Goal: Transaction & Acquisition: Book appointment/travel/reservation

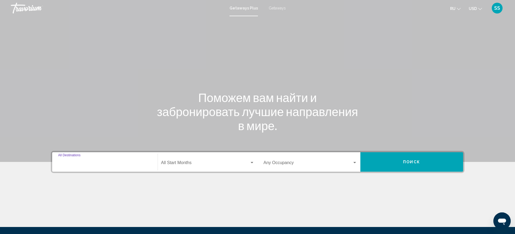
click at [98, 162] on input "Destination All Destinations" at bounding box center [105, 164] width 94 height 5
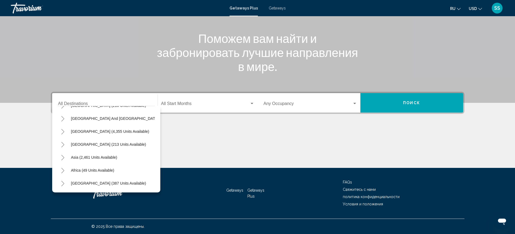
scroll to position [92, 0]
click at [97, 156] on button "Asia (2,461 units available)" at bounding box center [94, 157] width 52 height 12
type input "**********"
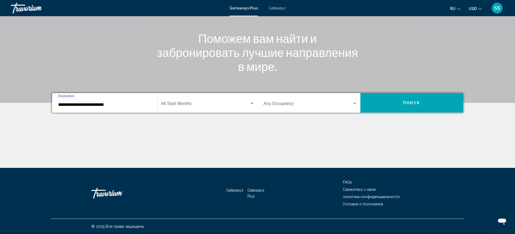
click at [193, 102] on span "Search widget" at bounding box center [205, 104] width 88 height 5
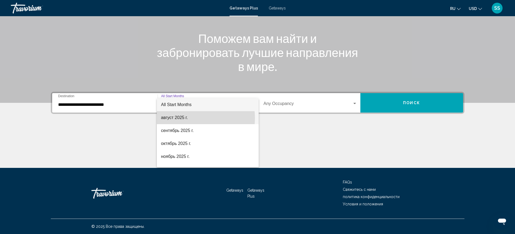
click at [187, 118] on span "август 2025 г." at bounding box center [207, 117] width 93 height 13
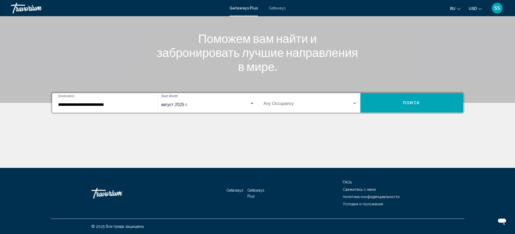
click at [322, 105] on span "Search widget" at bounding box center [308, 104] width 89 height 5
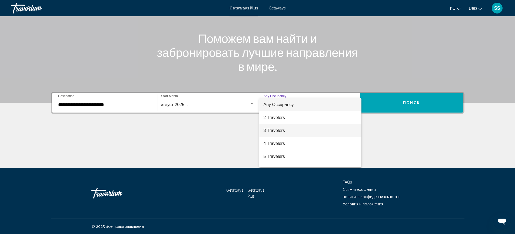
click at [286, 128] on span "3 Travelers" at bounding box center [311, 130] width 94 height 13
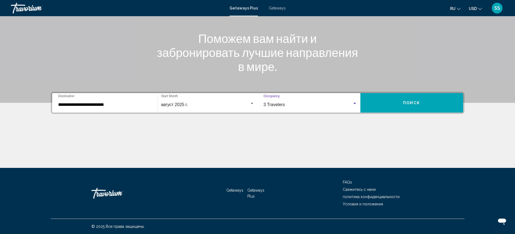
click at [435, 102] on button "Поиск" at bounding box center [411, 102] width 103 height 19
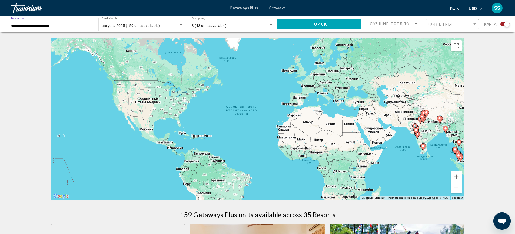
click at [64, 28] on input "**********" at bounding box center [52, 26] width 82 height 4
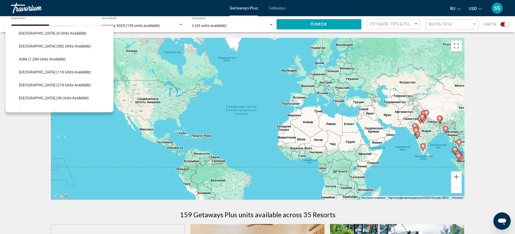
scroll to position [147, 0]
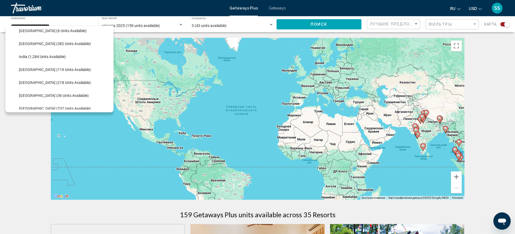
click at [67, 68] on span "[GEOGRAPHIC_DATA] (119 units available)" at bounding box center [55, 70] width 72 height 4
type input "**********"
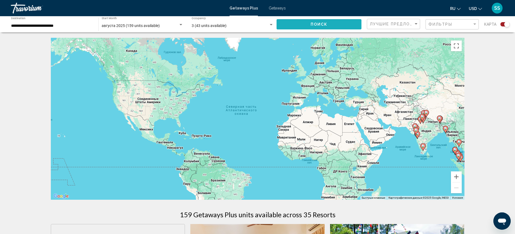
click at [326, 26] on span "Поиск" at bounding box center [319, 24] width 17 height 4
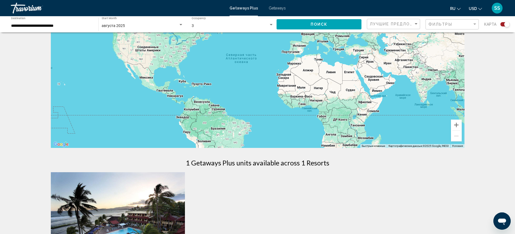
scroll to position [50, 0]
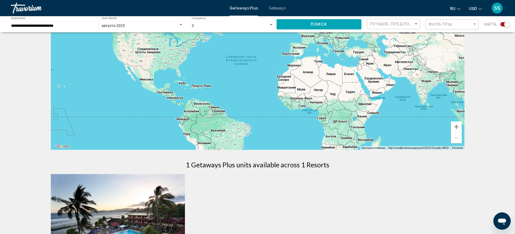
click at [133, 28] on div "августа 2025 Start Month All Start Months" at bounding box center [143, 24] width 82 height 15
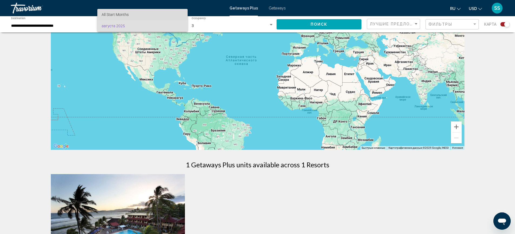
click at [130, 18] on span "All Start Months" at bounding box center [143, 14] width 82 height 11
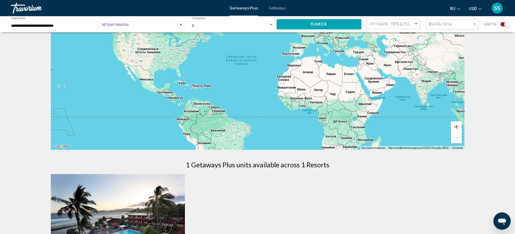
click at [138, 26] on span "Search widget" at bounding box center [140, 26] width 77 height 4
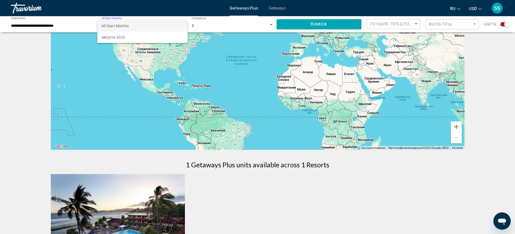
click at [136, 23] on span "All Start Months" at bounding box center [143, 25] width 82 height 11
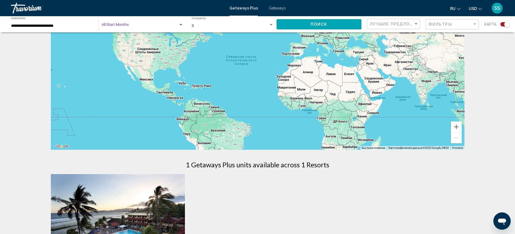
click at [334, 30] on div "Поиск" at bounding box center [322, 24] width 90 height 16
click at [295, 25] on button "Поиск" at bounding box center [319, 24] width 85 height 10
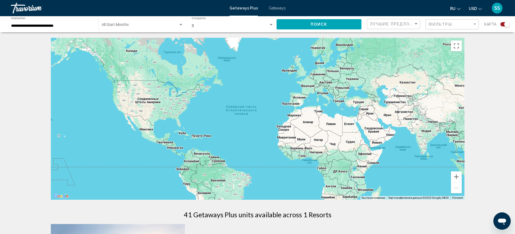
click at [129, 25] on span "Search widget" at bounding box center [140, 26] width 77 height 4
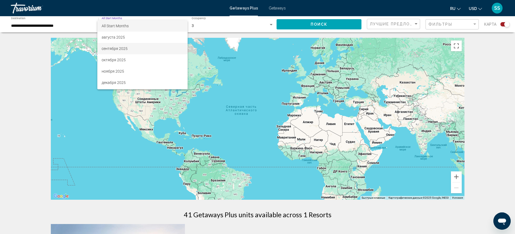
click at [119, 47] on span "сентября 2025" at bounding box center [143, 48] width 82 height 11
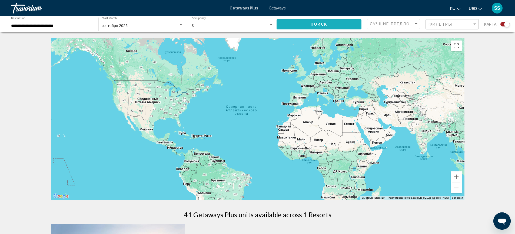
click at [313, 28] on button "Поиск" at bounding box center [319, 24] width 85 height 10
click at [278, 8] on span "Getaways" at bounding box center [277, 8] width 17 height 4
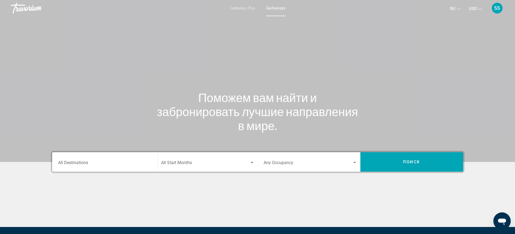
click at [101, 160] on div "Destination All Destinations" at bounding box center [105, 162] width 94 height 17
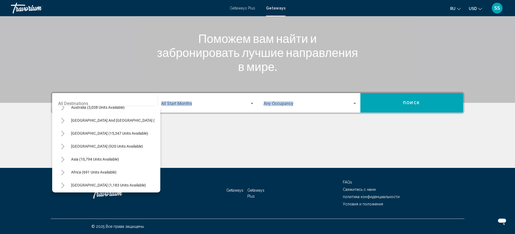
scroll to position [88, 0]
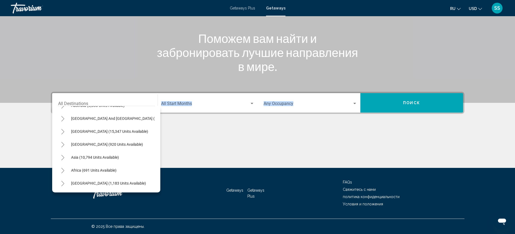
drag, startPoint x: 155, startPoint y: 131, endPoint x: 163, endPoint y: 167, distance: 36.7
click at [163, 167] on div "Destination All Destinations All destinations United States (643,715 units avai…" at bounding box center [257, 130] width 435 height 76
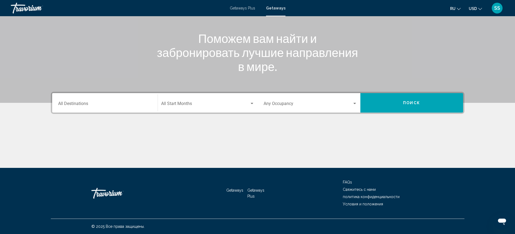
click at [131, 101] on div "Destination All Destinations" at bounding box center [105, 103] width 94 height 17
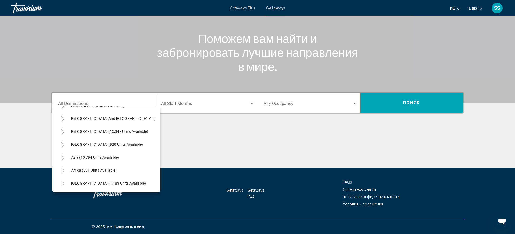
scroll to position [92, 0]
click at [115, 155] on span "Asia (10,794 units available)" at bounding box center [95, 157] width 48 height 4
type input "**********"
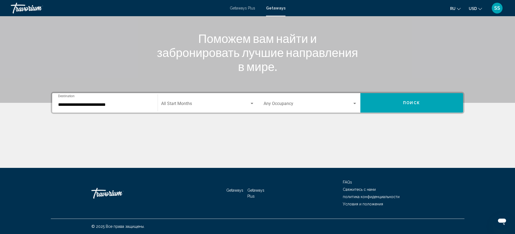
click at [200, 108] on div "Start Month All Start Months" at bounding box center [207, 103] width 93 height 17
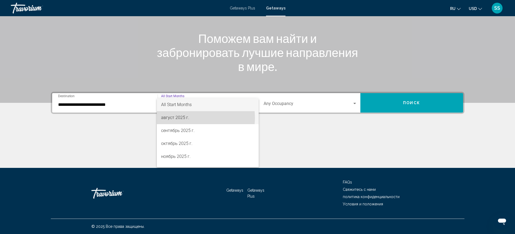
click at [190, 118] on span "август 2025 г." at bounding box center [207, 117] width 93 height 13
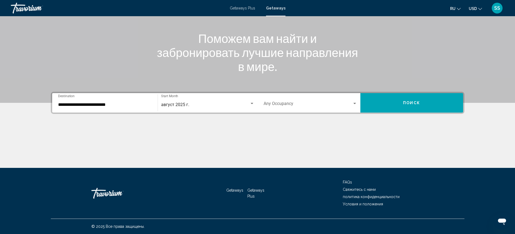
click at [305, 101] on div "Occupancy Any Occupancy" at bounding box center [311, 103] width 94 height 17
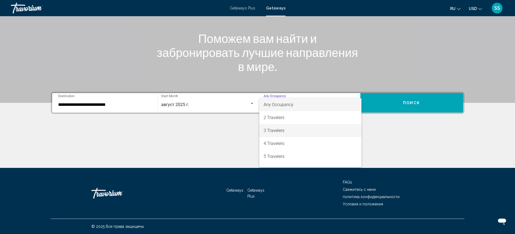
click at [290, 130] on span "3 Travelers" at bounding box center [311, 130] width 94 height 13
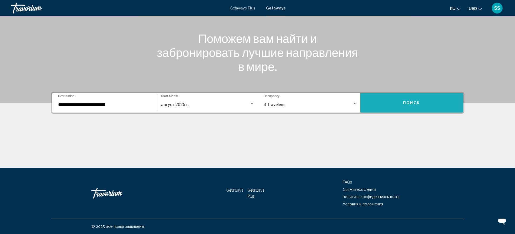
click at [396, 100] on button "Поиск" at bounding box center [411, 102] width 103 height 19
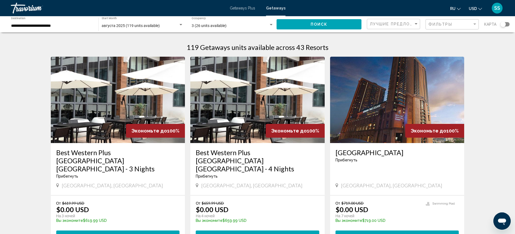
click at [63, 23] on div "**********" at bounding box center [52, 24] width 82 height 15
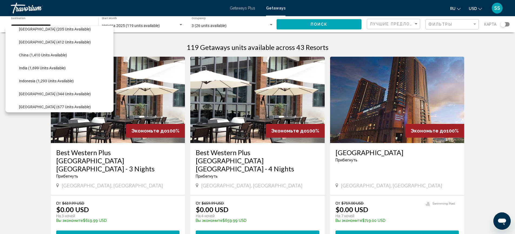
scroll to position [151, 0]
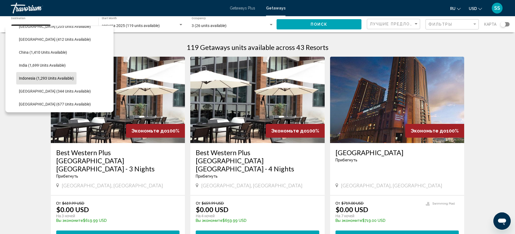
click at [76, 79] on button "Indonesia (1,293 units available)" at bounding box center [46, 78] width 60 height 12
type input "**********"
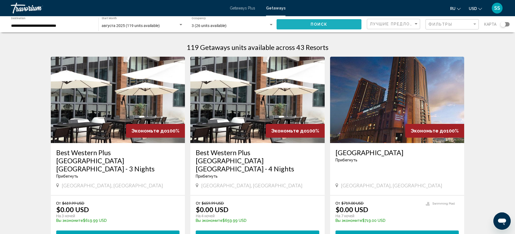
click at [330, 28] on button "Поиск" at bounding box center [319, 24] width 85 height 10
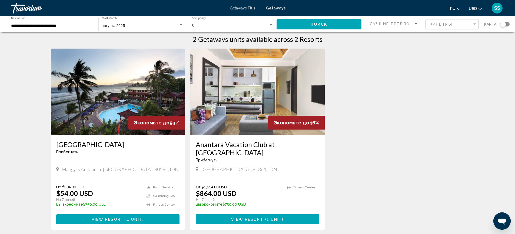
scroll to position [27, 0]
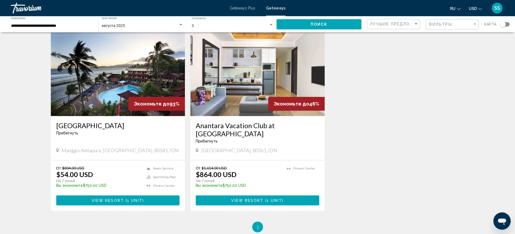
click at [118, 97] on img "Main content" at bounding box center [118, 73] width 134 height 87
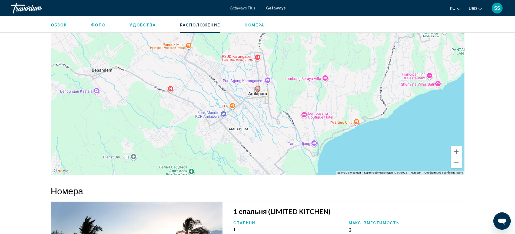
scroll to position [734, 0]
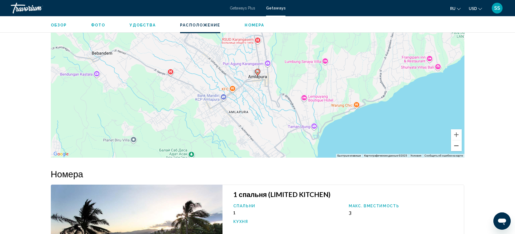
click at [456, 144] on button "Уменьшить" at bounding box center [456, 146] width 11 height 11
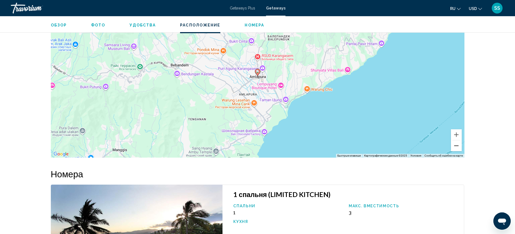
click at [456, 144] on button "Уменьшить" at bounding box center [456, 146] width 11 height 11
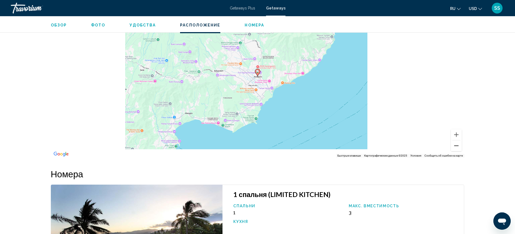
click at [456, 144] on button "Уменьшить" at bounding box center [456, 146] width 11 height 11
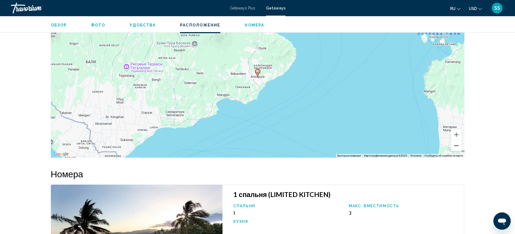
click at [457, 145] on button "Уменьшить" at bounding box center [456, 146] width 11 height 11
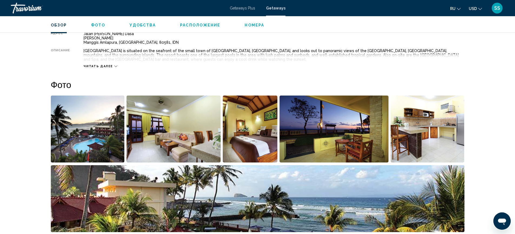
scroll to position [183, 0]
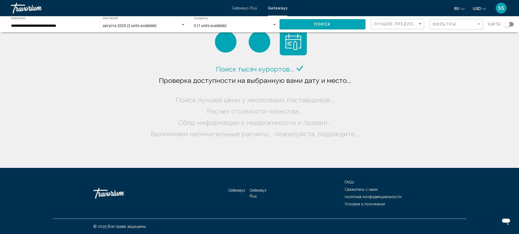
click at [168, 25] on div "августа 2025 (2 units available)" at bounding box center [142, 26] width 78 height 4
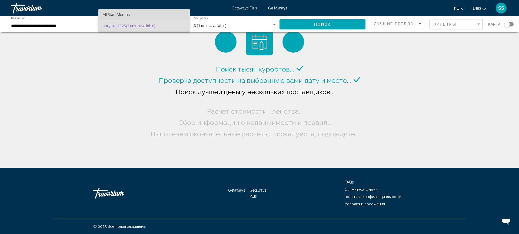
click at [135, 16] on span "All Start Months" at bounding box center [144, 14] width 83 height 11
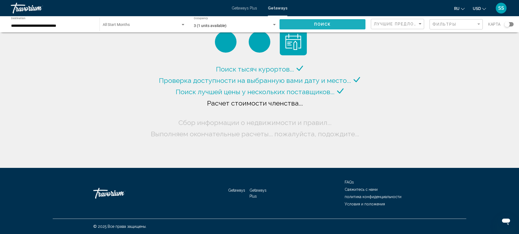
click at [332, 21] on button "Поиск" at bounding box center [323, 24] width 86 height 10
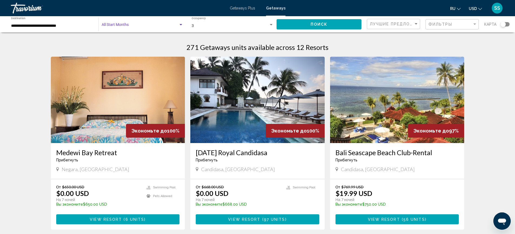
click at [146, 25] on span "Search widget" at bounding box center [140, 26] width 77 height 4
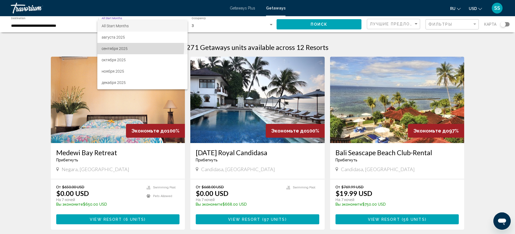
click at [130, 47] on span "сентября 2025" at bounding box center [143, 48] width 82 height 11
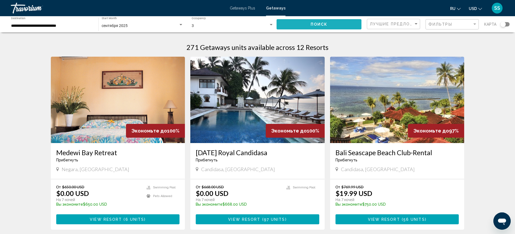
click at [314, 27] on button "Поиск" at bounding box center [319, 24] width 85 height 10
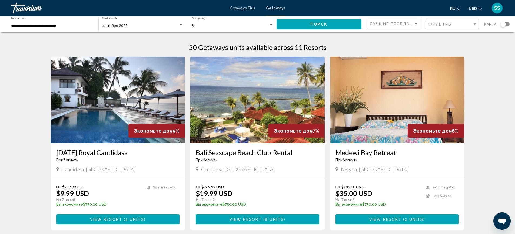
click at [118, 96] on img "Main content" at bounding box center [118, 100] width 134 height 87
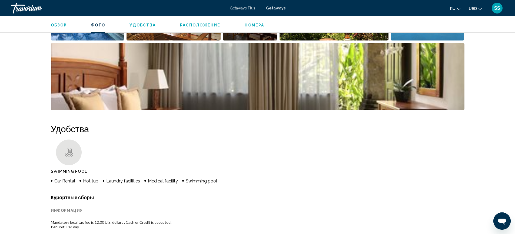
scroll to position [262, 0]
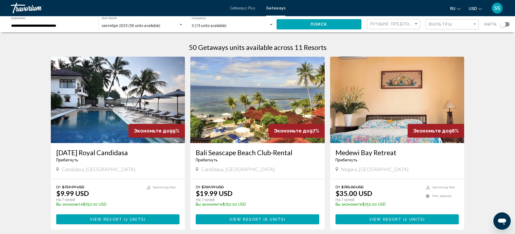
click at [261, 116] on img "Main content" at bounding box center [257, 100] width 134 height 87
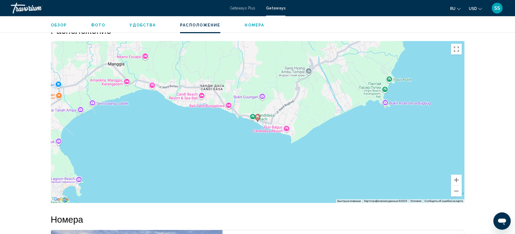
scroll to position [517, 0]
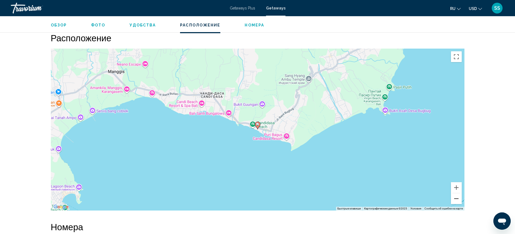
click at [455, 196] on button "Уменьшить" at bounding box center [456, 199] width 11 height 11
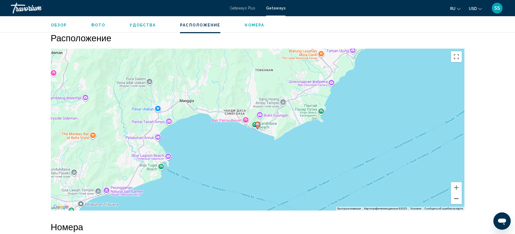
click at [455, 196] on button "Уменьшить" at bounding box center [456, 199] width 11 height 11
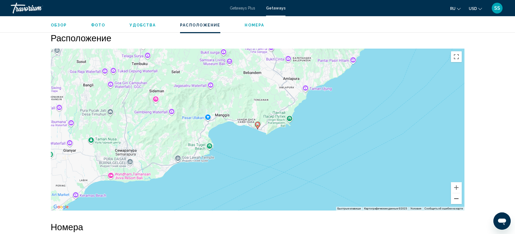
click at [458, 195] on button "Уменьшить" at bounding box center [456, 199] width 11 height 11
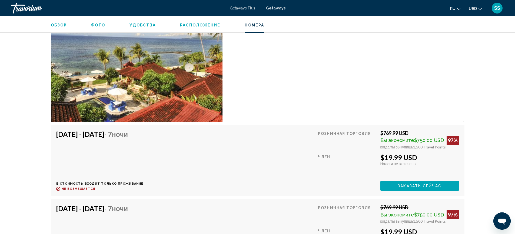
scroll to position [769, 0]
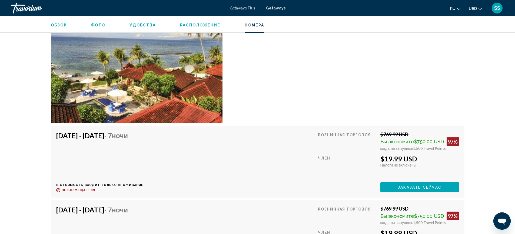
click at [414, 186] on span "Заказать сейчас" at bounding box center [420, 187] width 44 height 4
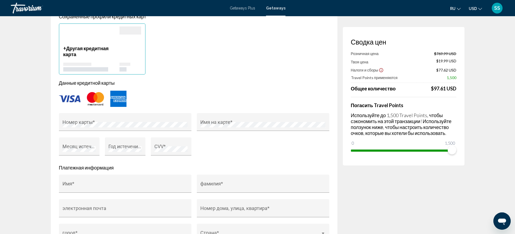
scroll to position [407, 0]
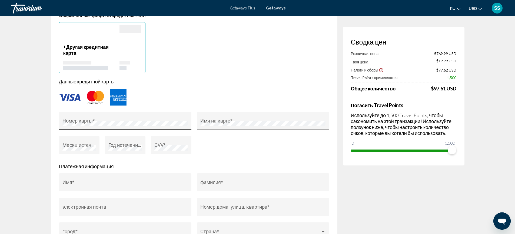
click at [104, 118] on div "Номер карты *" at bounding box center [124, 122] width 125 height 14
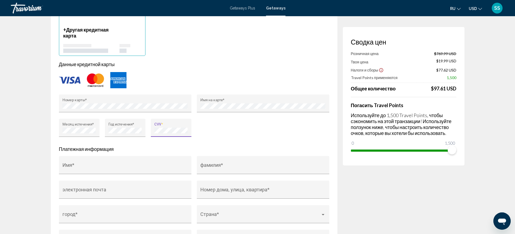
scroll to position [434, 0]
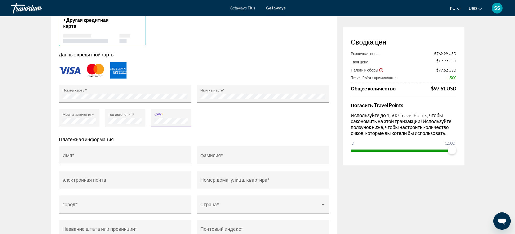
click at [83, 156] on input "Имя *" at bounding box center [124, 157] width 125 height 5
type input "******"
click at [215, 156] on input "фамилия *" at bounding box center [262, 157] width 125 height 5
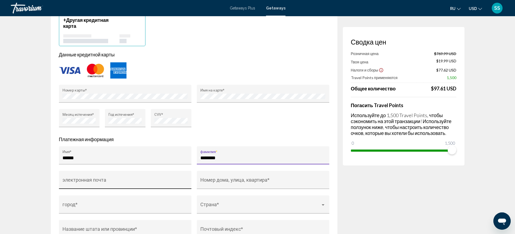
type input "********"
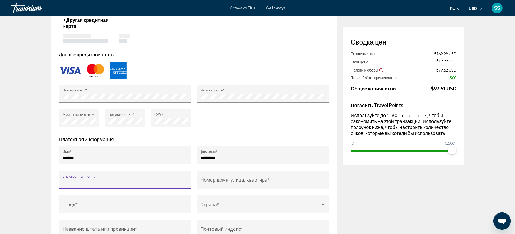
click at [149, 182] on input "электронная почта" at bounding box center [124, 182] width 125 height 5
click at [77, 182] on input "**********" at bounding box center [124, 182] width 125 height 5
click at [98, 181] on input "**********" at bounding box center [124, 182] width 125 height 5
type input "**********"
click at [214, 178] on div "Номер дома, улица, квартира *" at bounding box center [262, 182] width 125 height 14
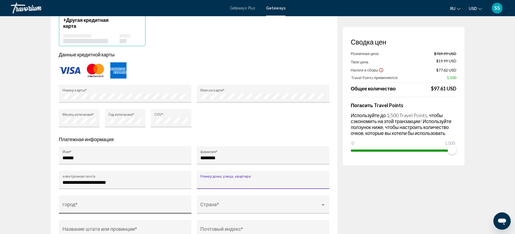
click at [90, 201] on div "город *" at bounding box center [124, 207] width 125 height 14
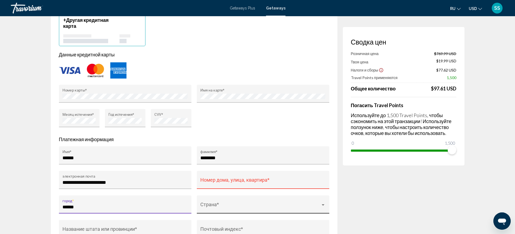
type input "******"
click at [221, 204] on div "Страна *" at bounding box center [262, 207] width 125 height 14
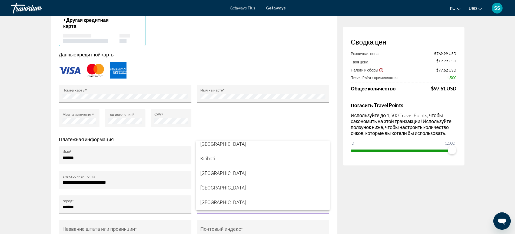
scroll to position [1694, 0]
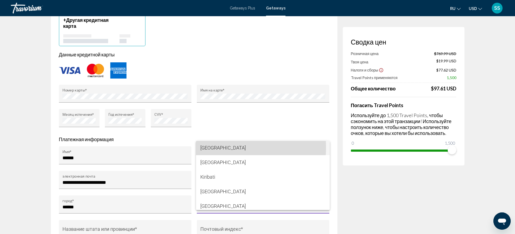
click at [219, 148] on span "Kazakhstan" at bounding box center [262, 148] width 125 height 15
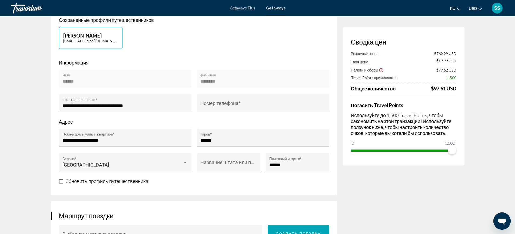
scroll to position [126, 0]
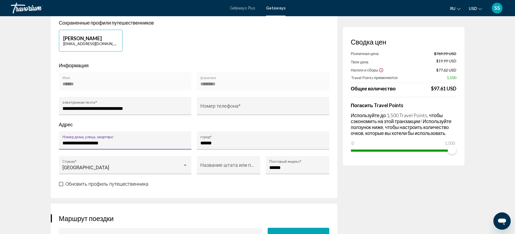
drag, startPoint x: 64, startPoint y: 143, endPoint x: 151, endPoint y: 138, distance: 87.7
click at [151, 138] on div "**********" at bounding box center [124, 142] width 125 height 14
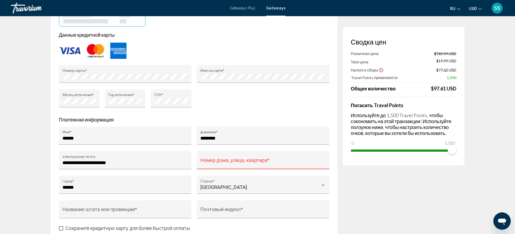
scroll to position [456, 0]
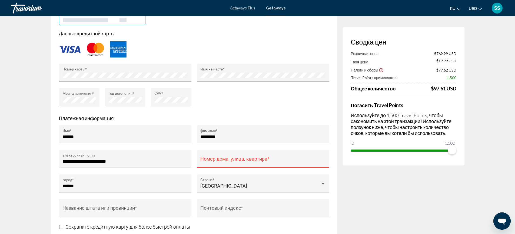
click at [219, 163] on input "Номер дома, улица, квартира *" at bounding box center [262, 161] width 125 height 5
paste input "**********"
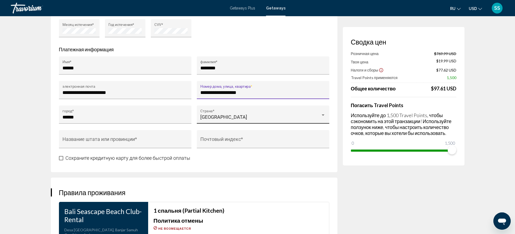
scroll to position [527, 0]
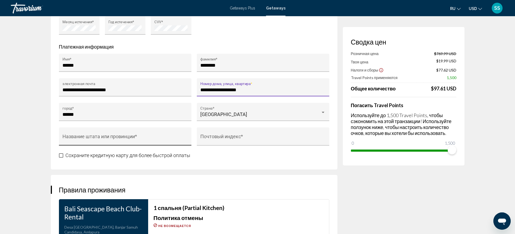
type input "**********"
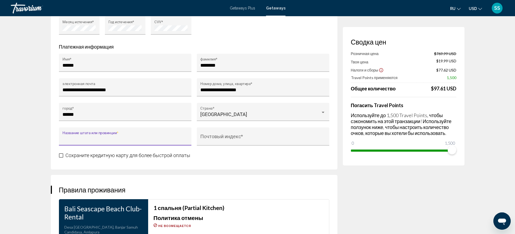
click at [131, 139] on input "Название штата или провинции *" at bounding box center [124, 139] width 125 height 5
type input "******"
click at [239, 133] on div "Почтовый индекс *" at bounding box center [262, 138] width 125 height 14
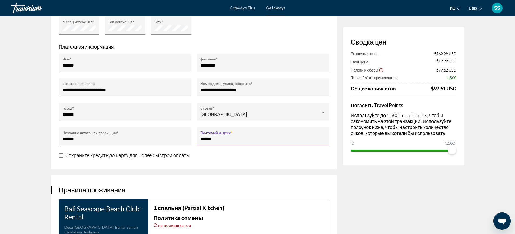
type input "******"
click at [61, 158] on span "Main content" at bounding box center [61, 156] width 4 height 4
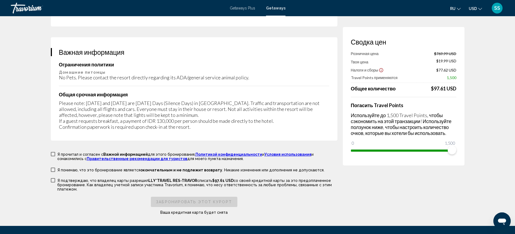
scroll to position [806, 0]
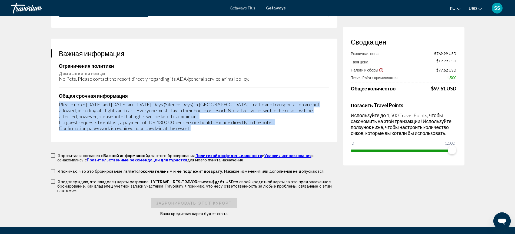
drag, startPoint x: 59, startPoint y: 104, endPoint x: 316, endPoint y: 136, distance: 258.9
click at [316, 136] on div "Важная информация Ограничения политики Домашние питомцы No Pets. Please contact…" at bounding box center [194, 91] width 287 height 104
copy div "Please note: Sat, March 29th, 2025 and Thurs, March 19th, 2026 are Nyepi Days (…"
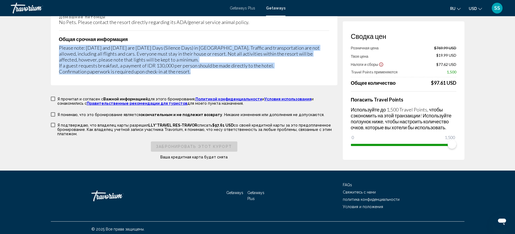
scroll to position [865, 0]
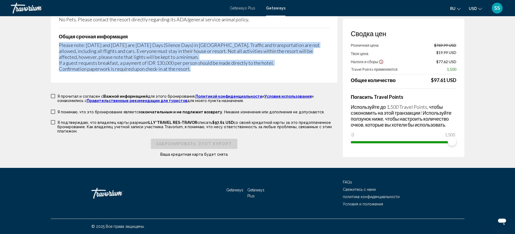
click at [51, 97] on span "Main content" at bounding box center [53, 96] width 4 height 4
click at [53, 112] on span "Main content" at bounding box center [53, 112] width 4 height 4
click at [52, 123] on span "Main content" at bounding box center [53, 122] width 4 height 4
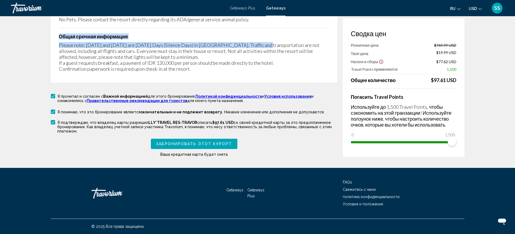
drag, startPoint x: 261, startPoint y: 29, endPoint x: 264, endPoint y: 46, distance: 17.0
click at [264, 46] on div "Важная информация Ограничения политики Домашние питомцы No Pets. Please contact…" at bounding box center [194, 31] width 287 height 104
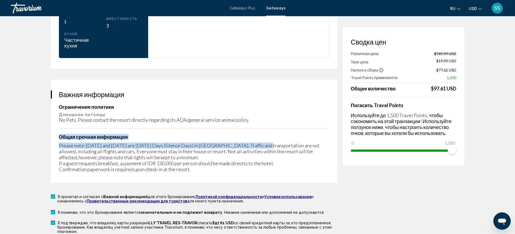
scroll to position [761, 0]
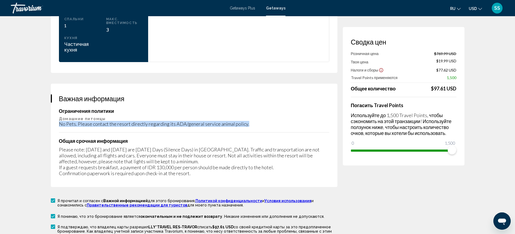
drag, startPoint x: 59, startPoint y: 124, endPoint x: 261, endPoint y: 131, distance: 202.6
click at [254, 132] on div "Важная информация Ограничения политики Домашние питомцы No Pets. Please contact…" at bounding box center [194, 136] width 287 height 104
copy div "No Pets. Please contact the resort directly regarding its ADA/general service a…"
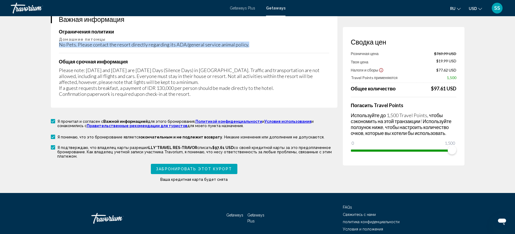
scroll to position [865, 0]
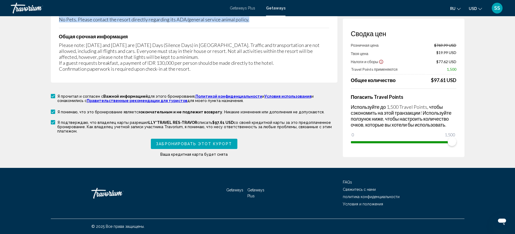
click at [199, 144] on span "Забронировать этот курорт" at bounding box center [194, 144] width 76 height 4
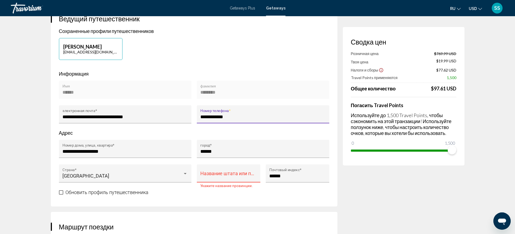
type input "**********"
click at [227, 174] on input "Название штата или провинции *" at bounding box center [228, 176] width 56 height 5
type input "******"
click at [63, 193] on span "Main content" at bounding box center [61, 193] width 4 height 4
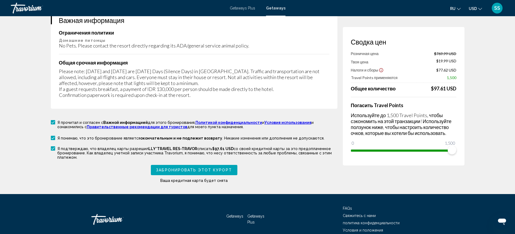
scroll to position [845, 0]
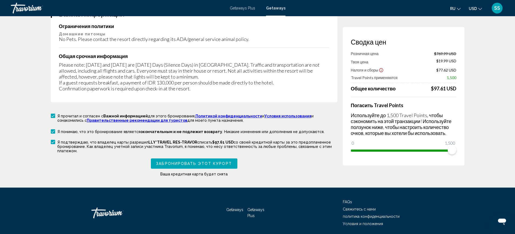
click at [191, 162] on span "Забронировать этот курорт" at bounding box center [194, 164] width 76 height 4
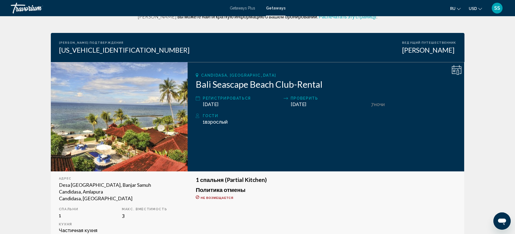
scroll to position [19, 0]
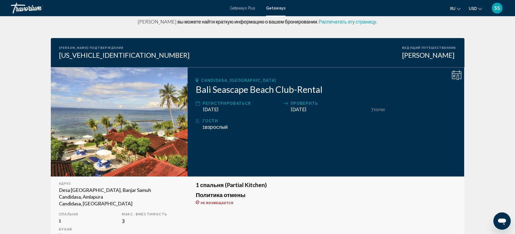
click at [353, 24] on span "Распечатать эту страницу" at bounding box center [348, 22] width 58 height 6
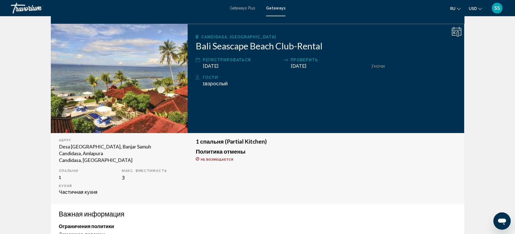
scroll to position [65, 0]
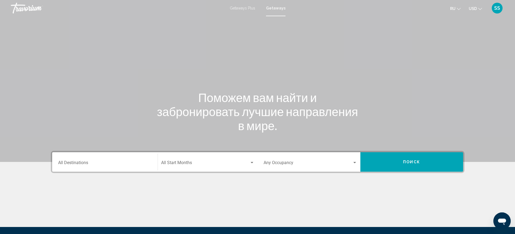
click at [117, 162] on input "Destination All Destinations" at bounding box center [105, 164] width 94 height 5
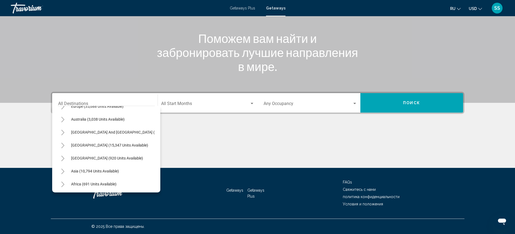
scroll to position [79, 0]
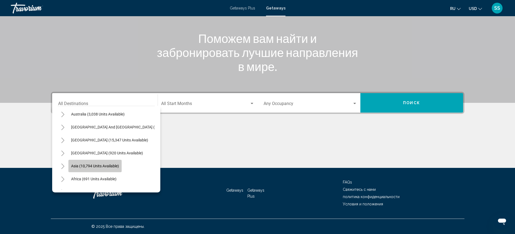
click at [114, 162] on button "Asia (10,794 units available)" at bounding box center [94, 166] width 53 height 12
type input "**********"
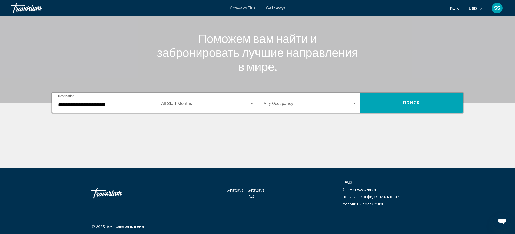
click at [209, 100] on div "Start Month All Start Months" at bounding box center [207, 103] width 93 height 17
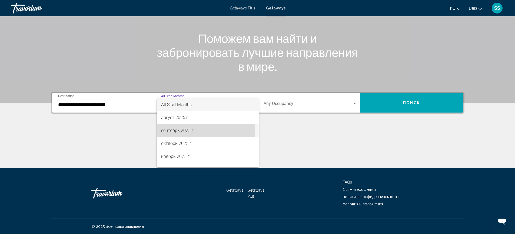
drag, startPoint x: 187, startPoint y: 134, endPoint x: 204, endPoint y: 129, distance: 17.4
click at [187, 134] on span "сентябрь 2025 г." at bounding box center [207, 130] width 93 height 13
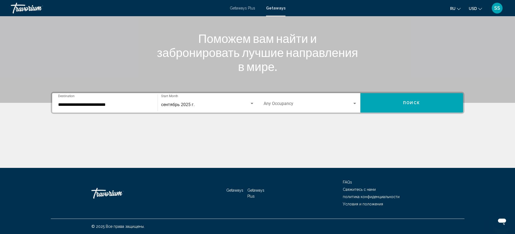
click at [321, 108] on div "Occupancy Any Occupancy" at bounding box center [311, 103] width 94 height 17
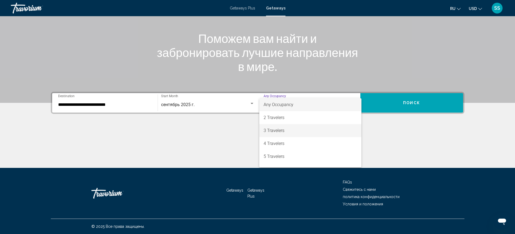
drag, startPoint x: 295, startPoint y: 130, endPoint x: 335, endPoint y: 123, distance: 40.9
click at [296, 130] on span "3 Travelers" at bounding box center [311, 130] width 94 height 13
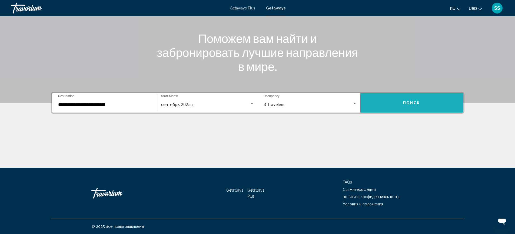
click at [433, 105] on button "Поиск" at bounding box center [411, 102] width 103 height 19
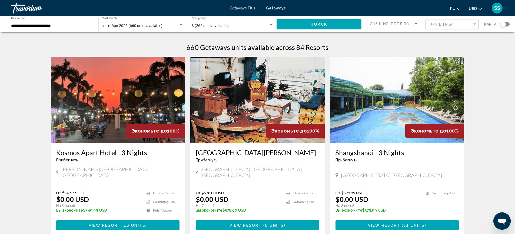
click at [74, 25] on input "**********" at bounding box center [52, 26] width 82 height 4
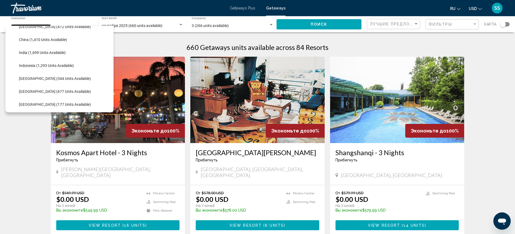
scroll to position [154, 0]
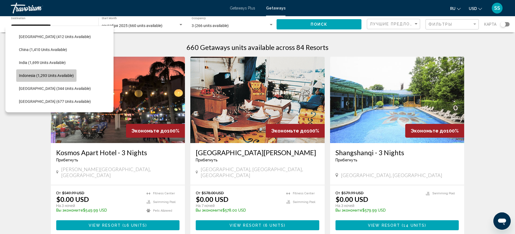
click at [70, 74] on span "Indonesia (1,293 units available)" at bounding box center [46, 76] width 55 height 4
type input "**********"
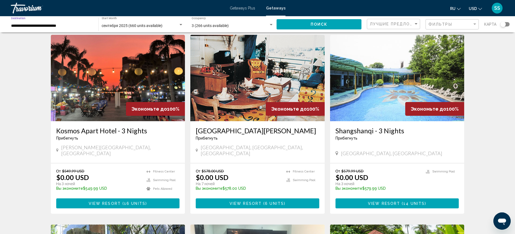
scroll to position [0, 0]
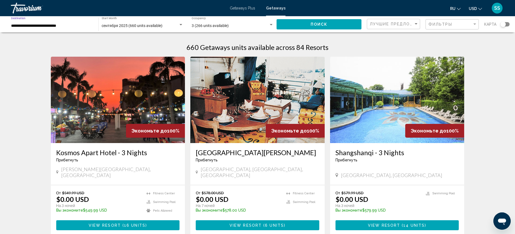
click at [333, 22] on button "Поиск" at bounding box center [319, 24] width 85 height 10
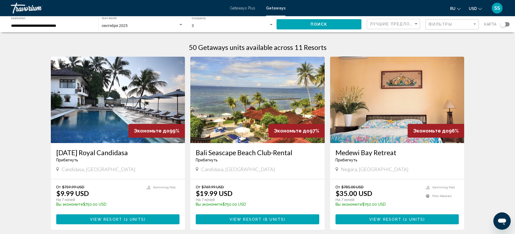
click at [249, 126] on img "Main content" at bounding box center [257, 100] width 134 height 87
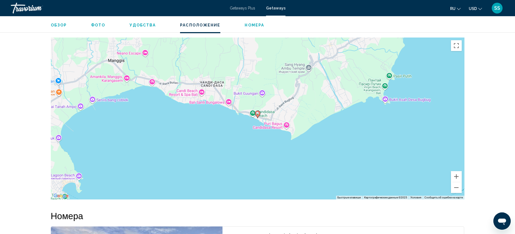
scroll to position [555, 0]
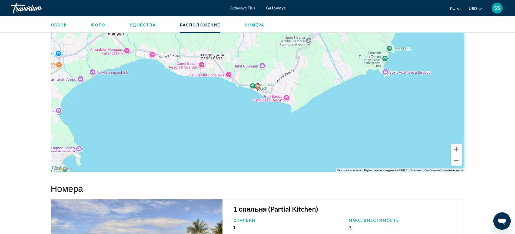
click at [456, 167] on div "Чтобы активировать перетаскивание с помощью клавиатуры, нажмите Alt + Ввод. Пос…" at bounding box center [258, 91] width 414 height 162
click at [456, 166] on button "Уменьшить" at bounding box center [456, 160] width 11 height 11
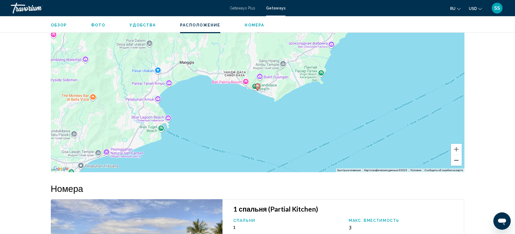
click at [456, 166] on button "Уменьшить" at bounding box center [456, 160] width 11 height 11
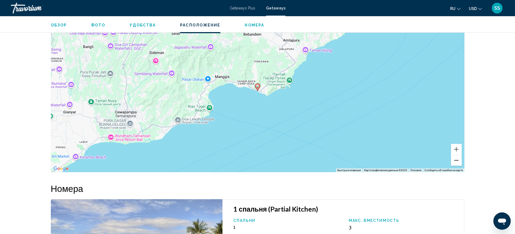
click at [456, 166] on button "Уменьшить" at bounding box center [456, 160] width 11 height 11
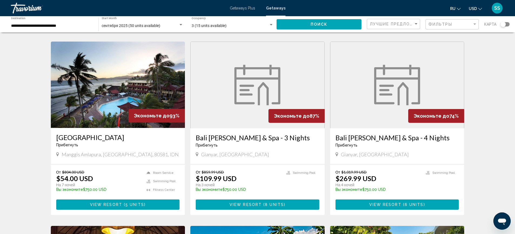
scroll to position [213, 0]
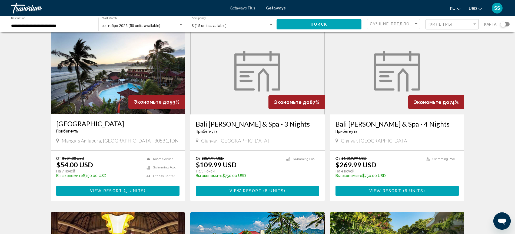
click at [121, 83] on img "Main content" at bounding box center [118, 71] width 134 height 87
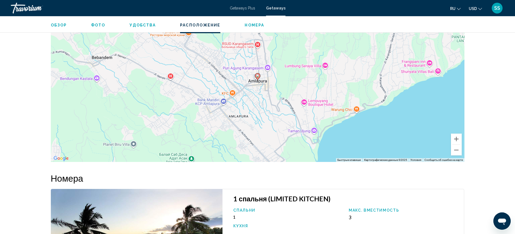
scroll to position [731, 0]
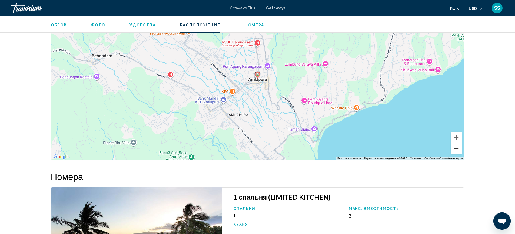
click at [456, 146] on button "Уменьшить" at bounding box center [456, 148] width 11 height 11
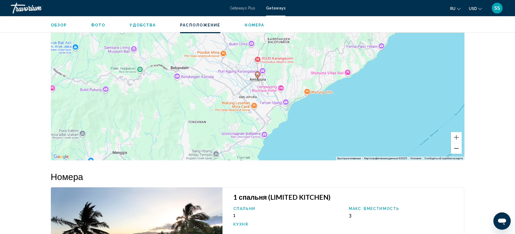
click at [456, 146] on button "Уменьшить" at bounding box center [456, 148] width 11 height 11
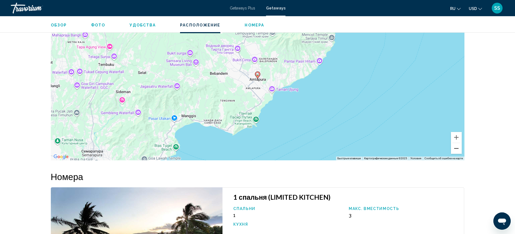
click at [456, 146] on button "Уменьшить" at bounding box center [456, 148] width 11 height 11
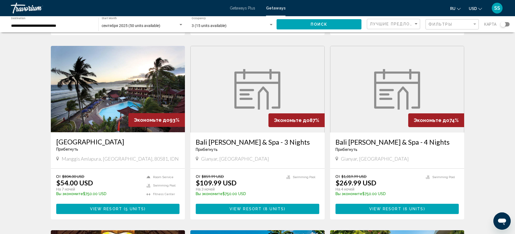
scroll to position [194, 0]
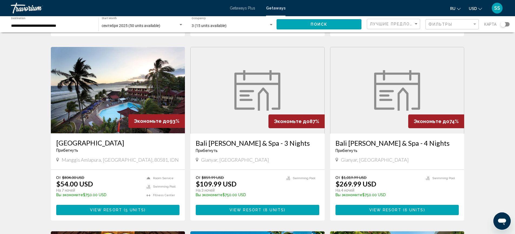
click at [379, 95] on img "Main content" at bounding box center [397, 90] width 46 height 41
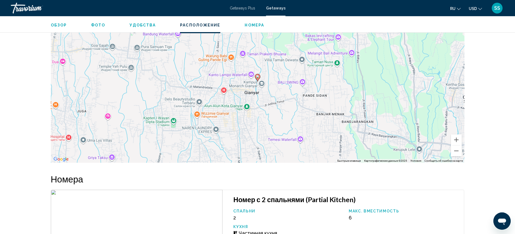
scroll to position [691, 0]
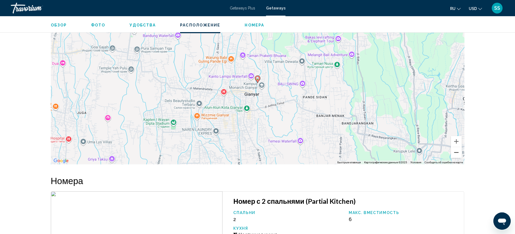
click at [458, 154] on button "Уменьшить" at bounding box center [456, 152] width 11 height 11
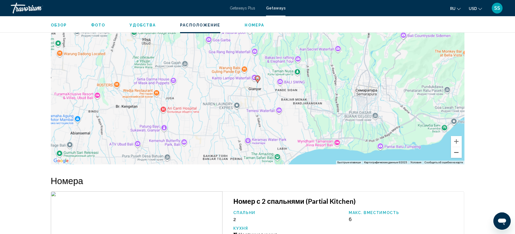
click at [458, 154] on button "Уменьшить" at bounding box center [456, 152] width 11 height 11
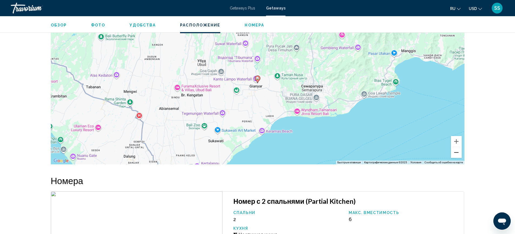
click at [458, 154] on button "Уменьшить" at bounding box center [456, 152] width 11 height 11
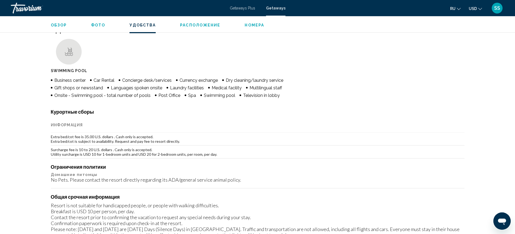
scroll to position [414, 0]
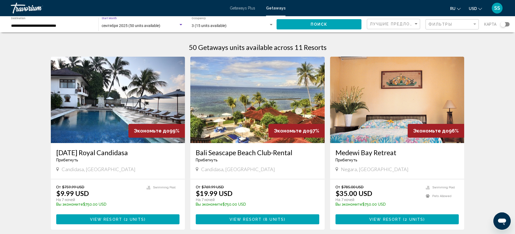
click at [161, 24] on div "сентября 2025 (50 units available)" at bounding box center [140, 26] width 77 height 4
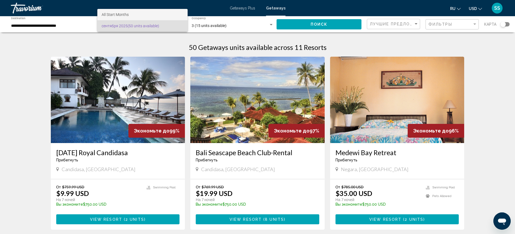
click at [136, 12] on span "All Start Months" at bounding box center [143, 14] width 82 height 11
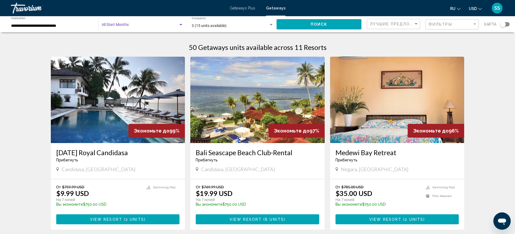
click at [309, 21] on button "Поиск" at bounding box center [319, 24] width 85 height 10
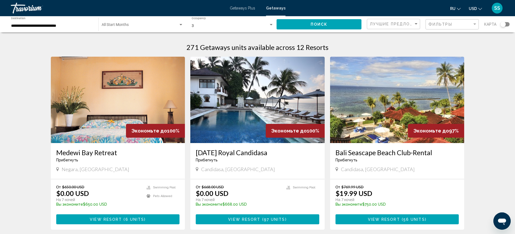
click at [131, 27] on span "Search widget" at bounding box center [140, 26] width 77 height 4
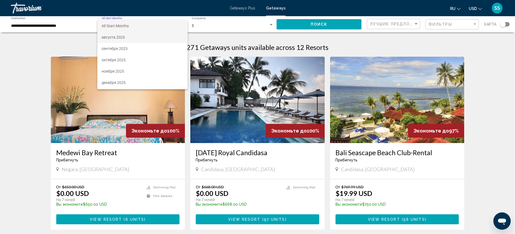
click at [122, 38] on span "августа 2025" at bounding box center [143, 37] width 82 height 11
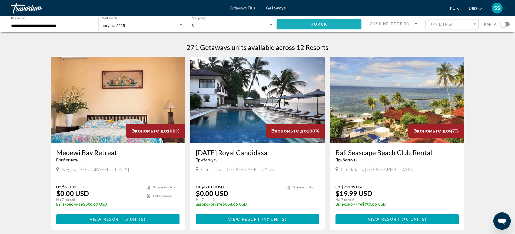
click at [311, 24] on span "Поиск" at bounding box center [319, 24] width 17 height 4
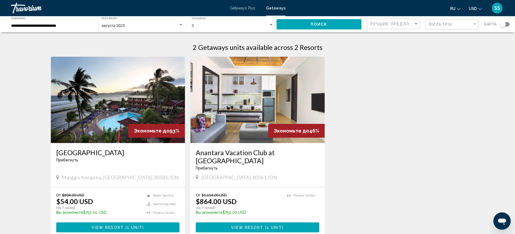
click at [249, 113] on img "Main content" at bounding box center [257, 100] width 134 height 87
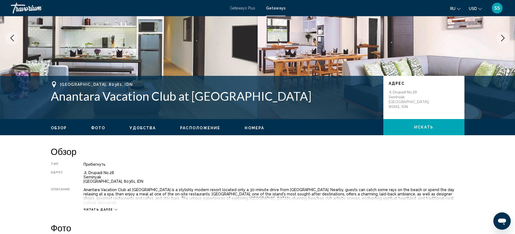
scroll to position [1, 0]
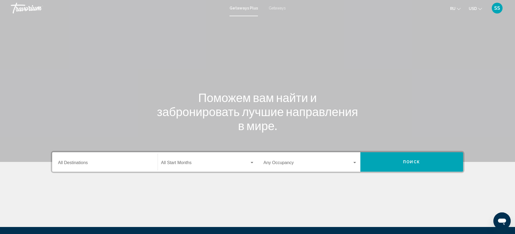
click at [115, 167] on div "Destination All Destinations" at bounding box center [105, 162] width 94 height 17
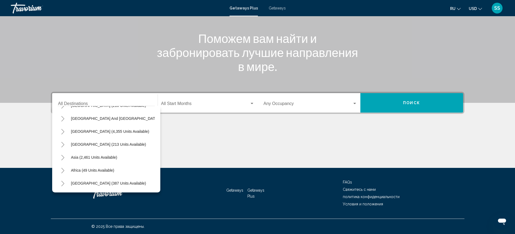
scroll to position [92, 0]
drag, startPoint x: 110, startPoint y: 155, endPoint x: 124, endPoint y: 141, distance: 20.3
click at [110, 155] on span "Asia (2,461 units available)" at bounding box center [94, 157] width 46 height 4
type input "**********"
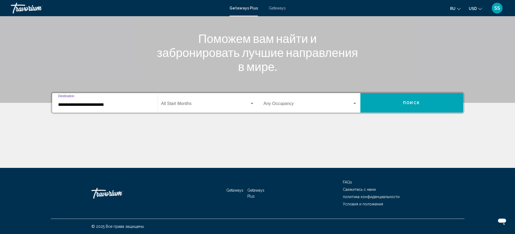
click at [203, 106] on span "Search widget" at bounding box center [205, 104] width 88 height 5
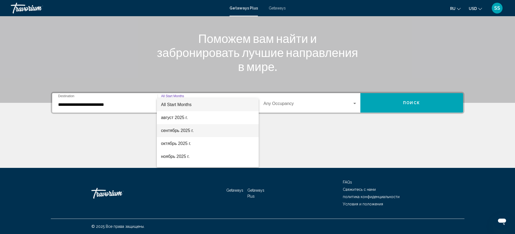
drag, startPoint x: 188, startPoint y: 129, endPoint x: 193, endPoint y: 127, distance: 5.2
click at [188, 129] on span "сентябрь 2025 г." at bounding box center [207, 130] width 93 height 13
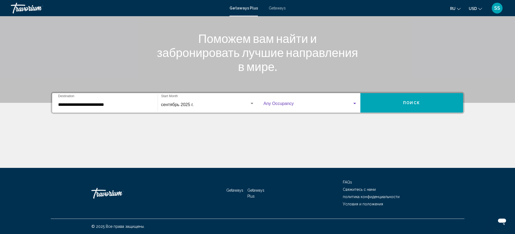
click at [304, 104] on span "Search widget" at bounding box center [308, 104] width 89 height 5
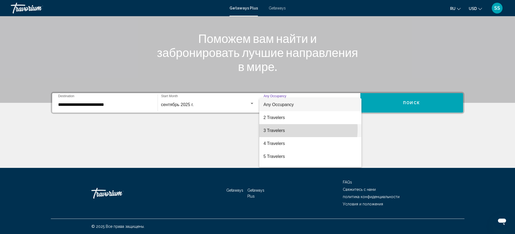
click at [291, 129] on span "3 Travelers" at bounding box center [311, 130] width 94 height 13
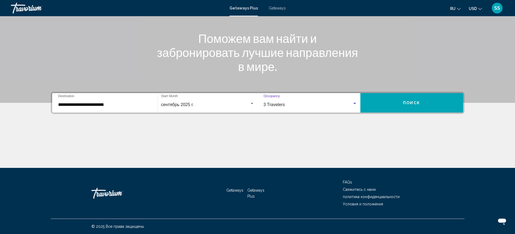
click at [429, 99] on button "Поиск" at bounding box center [411, 102] width 103 height 19
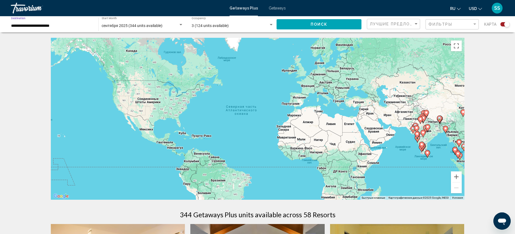
click at [71, 25] on input "**********" at bounding box center [52, 26] width 82 height 4
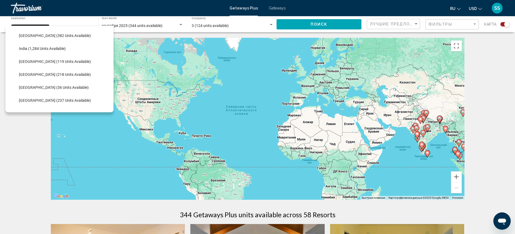
scroll to position [156, 0]
click at [68, 59] on span "[GEOGRAPHIC_DATA] (119 units available)" at bounding box center [55, 60] width 72 height 4
type input "**********"
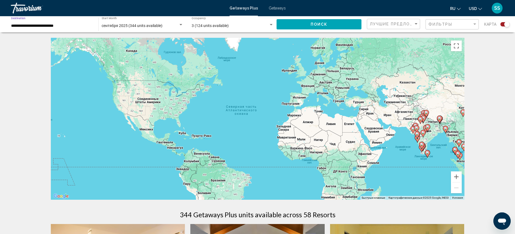
click at [307, 21] on button "Поиск" at bounding box center [319, 24] width 85 height 10
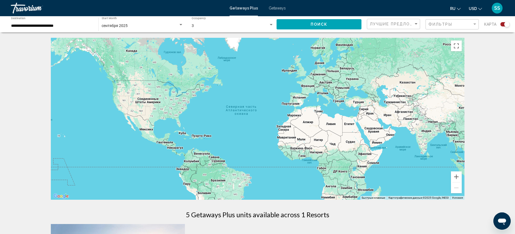
click at [274, 8] on span "Getaways" at bounding box center [277, 8] width 17 height 4
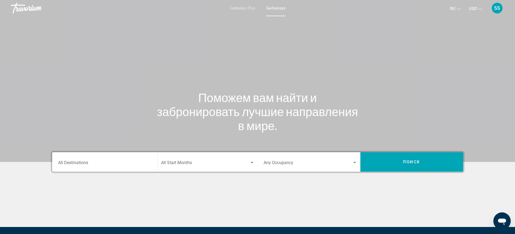
click at [120, 161] on div "Destination All Destinations" at bounding box center [105, 162] width 94 height 17
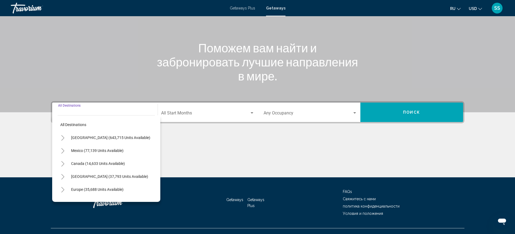
scroll to position [59, 0]
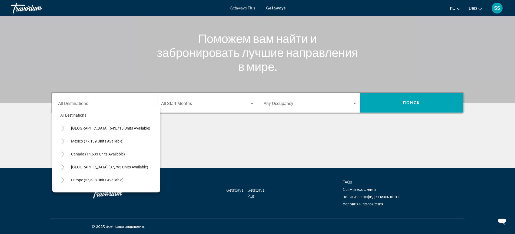
drag, startPoint x: 155, startPoint y: 130, endPoint x: 156, endPoint y: 143, distance: 13.3
click at [156, 143] on div "All destinations [GEOGRAPHIC_DATA] (643,715 units available) [GEOGRAPHIC_DATA] …" at bounding box center [106, 149] width 108 height 87
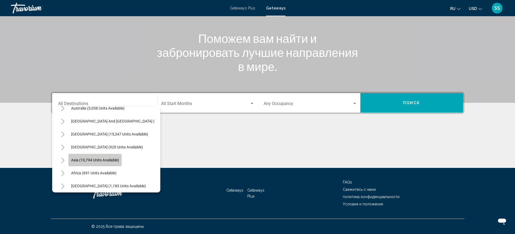
click at [105, 160] on span "Asia (10,794 units available)" at bounding box center [95, 160] width 48 height 4
type input "**********"
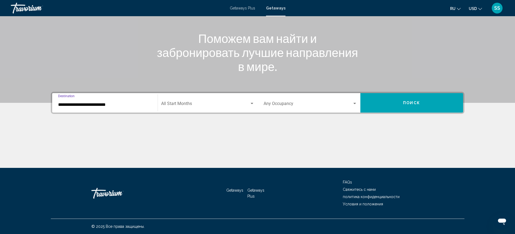
click at [200, 106] on span "Search widget" at bounding box center [205, 104] width 88 height 5
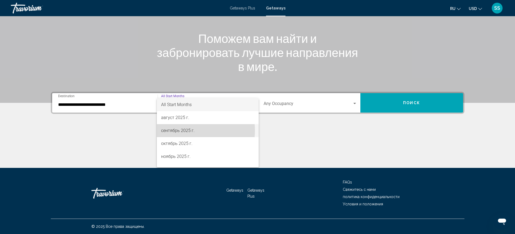
click at [185, 131] on span "сентябрь 2025 г." at bounding box center [207, 130] width 93 height 13
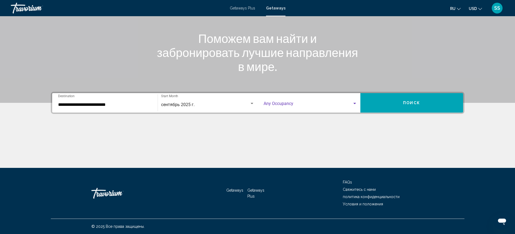
click at [329, 107] on span "Search widget" at bounding box center [308, 104] width 89 height 5
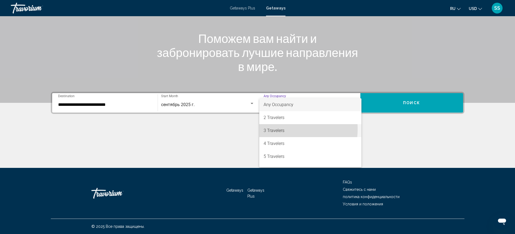
click at [284, 129] on span "3 Travelers" at bounding box center [311, 130] width 94 height 13
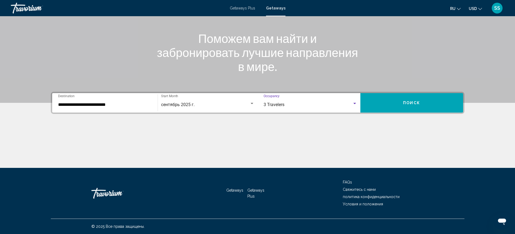
click at [429, 105] on button "Поиск" at bounding box center [411, 102] width 103 height 19
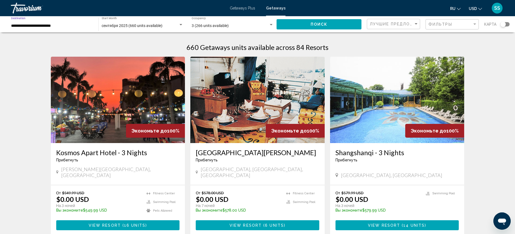
click at [72, 25] on input "**********" at bounding box center [52, 26] width 82 height 4
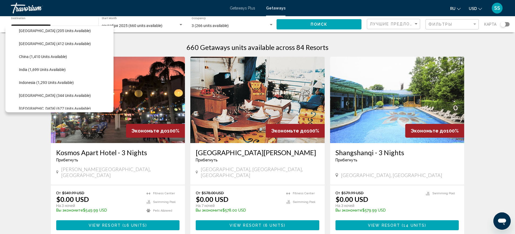
scroll to position [163, 0]
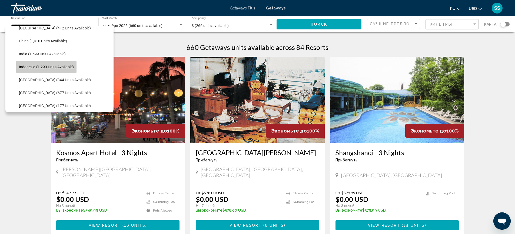
click at [72, 69] on span "Indonesia (1,293 units available)" at bounding box center [46, 67] width 55 height 4
type input "**********"
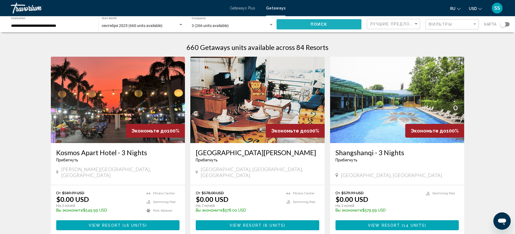
click at [324, 23] on span "Поиск" at bounding box center [319, 24] width 17 height 4
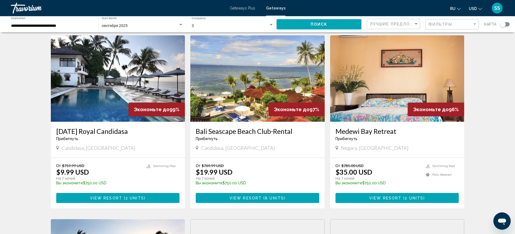
scroll to position [20, 0]
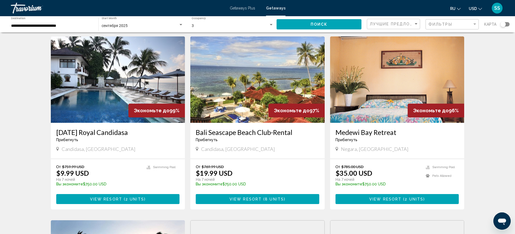
click at [384, 81] on img "Main content" at bounding box center [397, 79] width 134 height 87
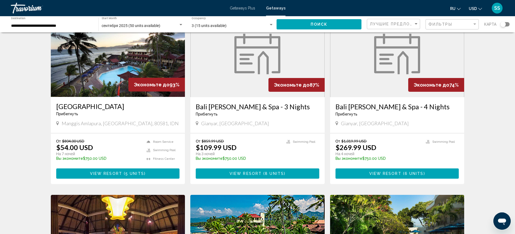
scroll to position [229, 0]
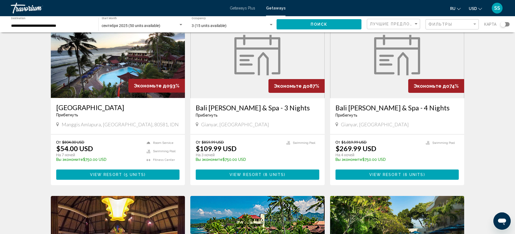
click at [217, 69] on figure "Main content" at bounding box center [258, 55] width 134 height 87
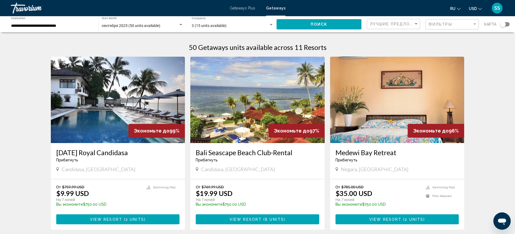
drag, startPoint x: 366, startPoint y: 41, endPoint x: 506, endPoint y: 51, distance: 140.4
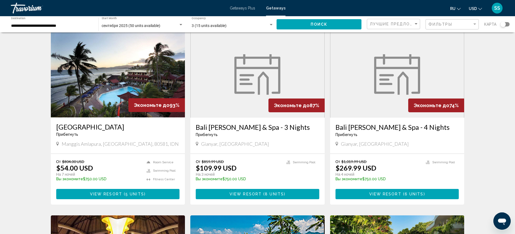
scroll to position [211, 0]
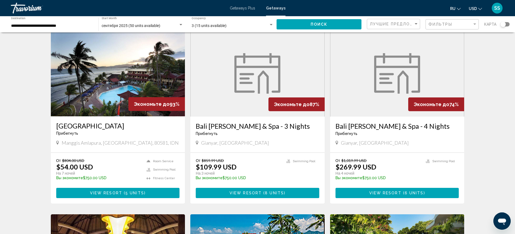
click at [377, 84] on img "Main content" at bounding box center [397, 73] width 46 height 41
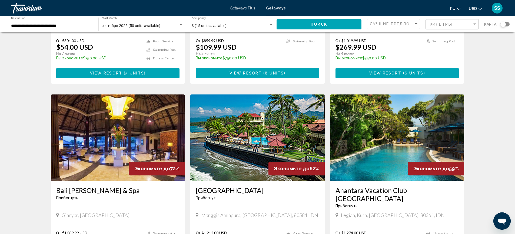
scroll to position [351, 0]
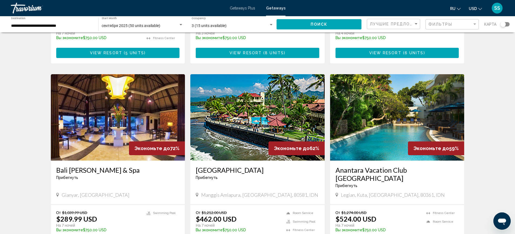
click at [132, 109] on img "Main content" at bounding box center [118, 117] width 134 height 87
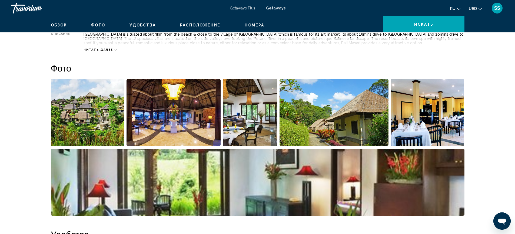
scroll to position [253, 0]
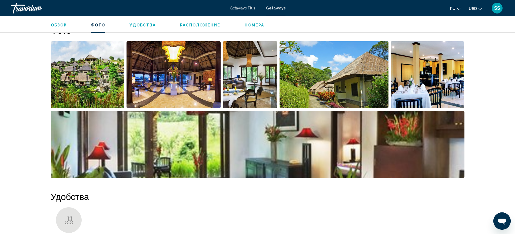
click at [106, 78] on img "Open full-screen image slider" at bounding box center [88, 74] width 74 height 67
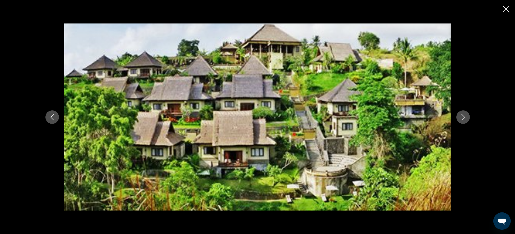
click at [467, 115] on button "Next image" at bounding box center [463, 118] width 14 height 14
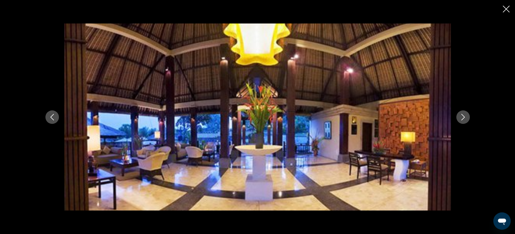
click at [467, 115] on button "Next image" at bounding box center [463, 118] width 14 height 14
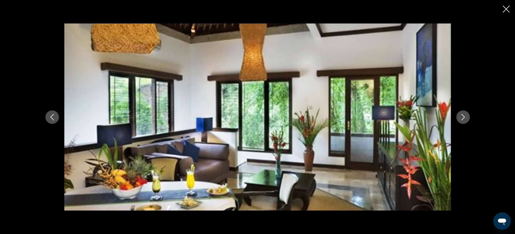
click at [467, 115] on button "Next image" at bounding box center [463, 118] width 14 height 14
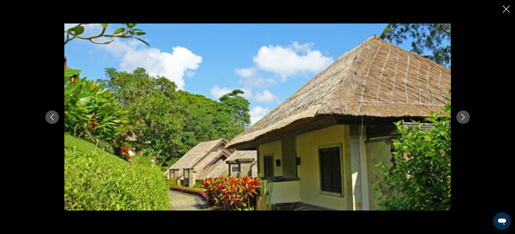
click at [467, 115] on button "Next image" at bounding box center [463, 118] width 14 height 14
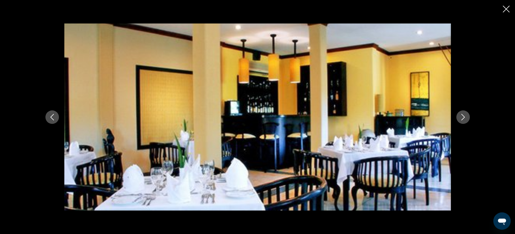
click at [467, 116] on button "Next image" at bounding box center [463, 118] width 14 height 14
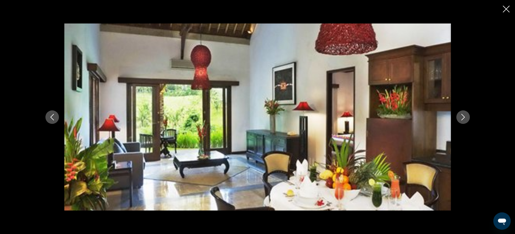
click at [467, 116] on button "Next image" at bounding box center [463, 118] width 14 height 14
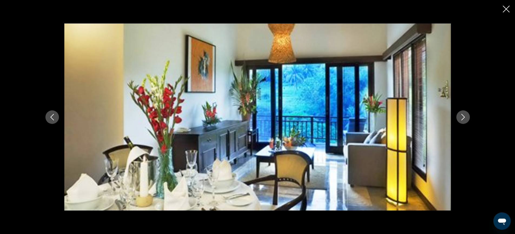
click at [467, 116] on button "Next image" at bounding box center [463, 118] width 14 height 14
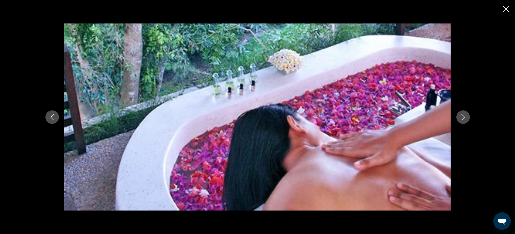
click at [467, 116] on button "Next image" at bounding box center [463, 118] width 14 height 14
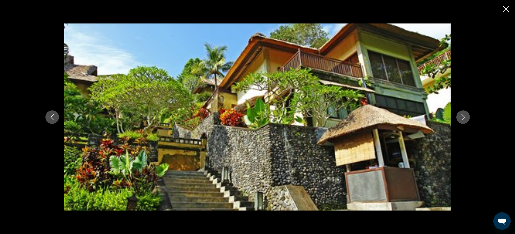
click at [467, 116] on button "Next image" at bounding box center [463, 118] width 14 height 14
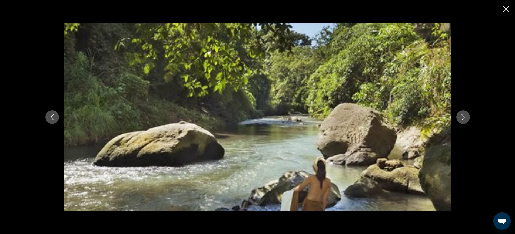
click at [467, 116] on button "Next image" at bounding box center [463, 118] width 14 height 14
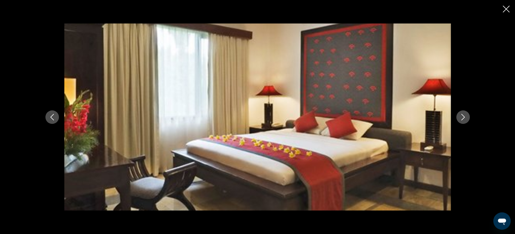
click at [468, 116] on button "Next image" at bounding box center [463, 118] width 14 height 14
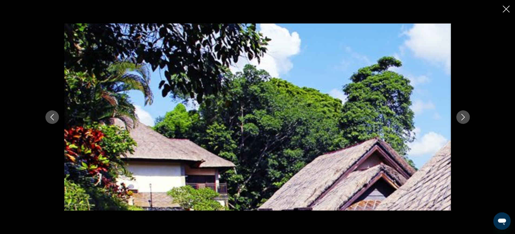
click at [469, 117] on button "Next image" at bounding box center [463, 118] width 14 height 14
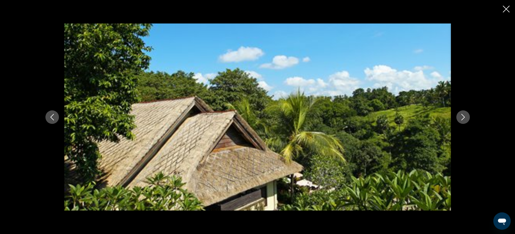
click at [470, 117] on button "Next image" at bounding box center [463, 118] width 14 height 14
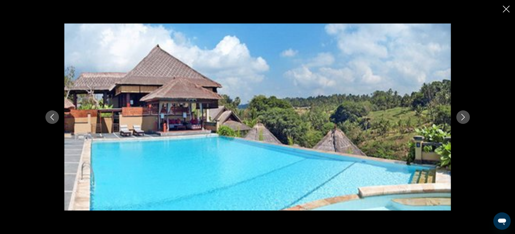
click at [471, 117] on div "Main content" at bounding box center [257, 118] width 435 height 188
click at [508, 12] on icon "Close slideshow" at bounding box center [506, 9] width 7 height 7
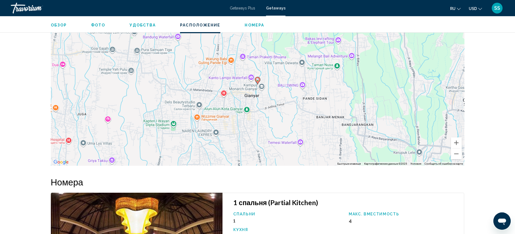
scroll to position [702, 0]
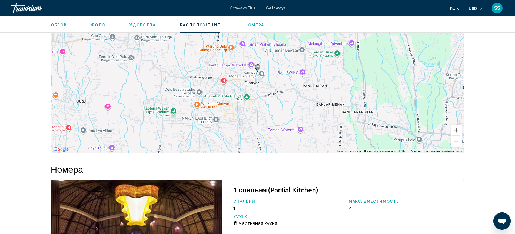
click at [456, 140] on button "Уменьшить" at bounding box center [456, 141] width 11 height 11
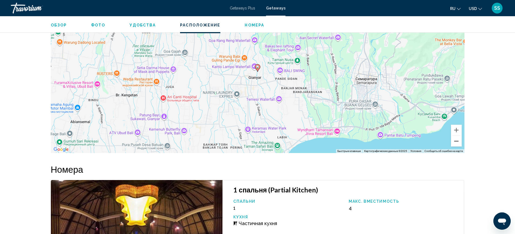
click at [456, 140] on button "Уменьшить" at bounding box center [456, 141] width 11 height 11
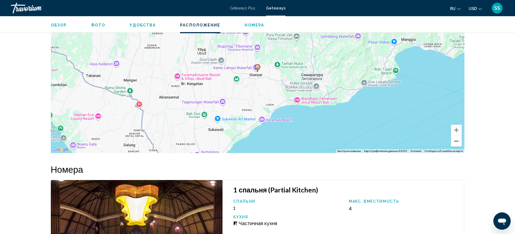
click at [456, 140] on button "Уменьшить" at bounding box center [456, 141] width 11 height 11
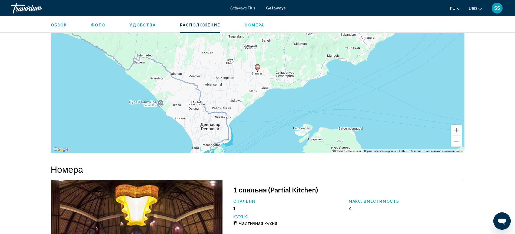
click at [459, 140] on button "Уменьшить" at bounding box center [456, 141] width 11 height 11
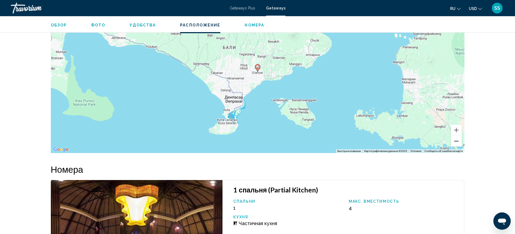
click at [459, 140] on button "Уменьшить" at bounding box center [456, 141] width 11 height 11
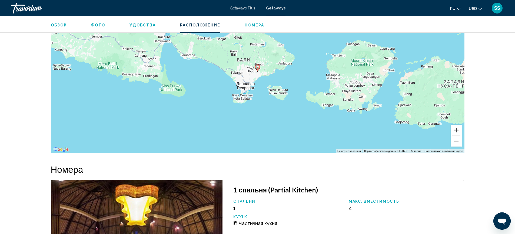
click at [456, 129] on button "Увеличить" at bounding box center [456, 130] width 11 height 11
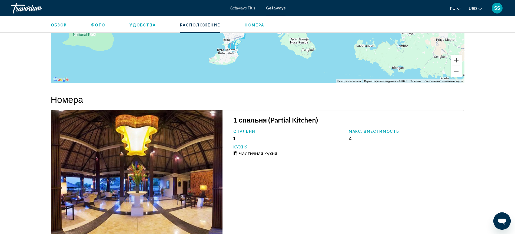
scroll to position [756, 0]
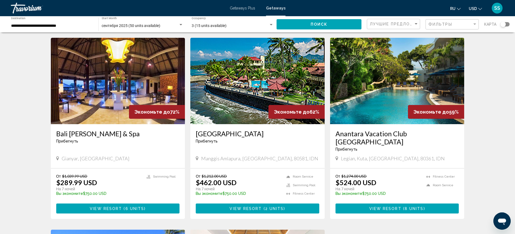
scroll to position [386, 0]
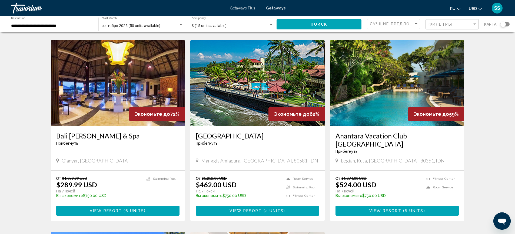
click at [287, 70] on img "Main content" at bounding box center [257, 83] width 134 height 87
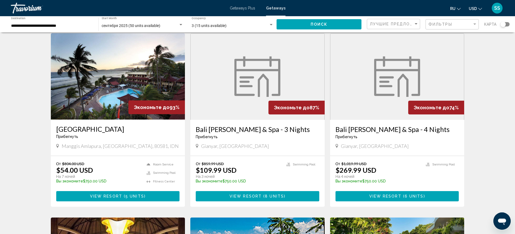
scroll to position [198, 0]
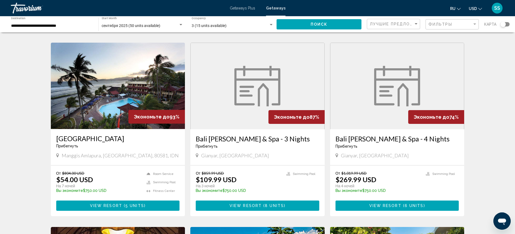
click at [238, 85] on img "Main content" at bounding box center [257, 86] width 46 height 41
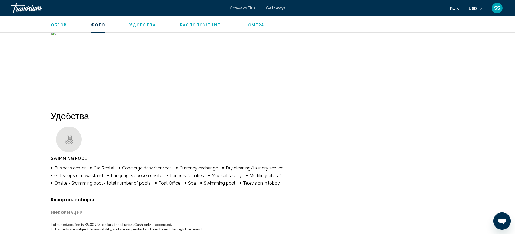
scroll to position [312, 0]
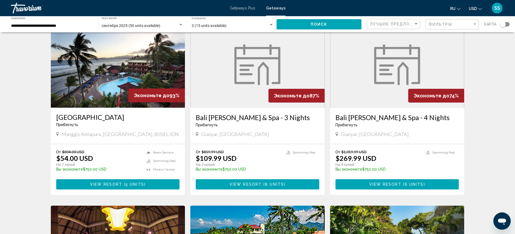
scroll to position [230, 0]
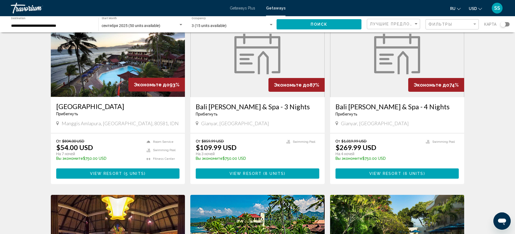
click at [391, 67] on img "Main content" at bounding box center [397, 54] width 46 height 41
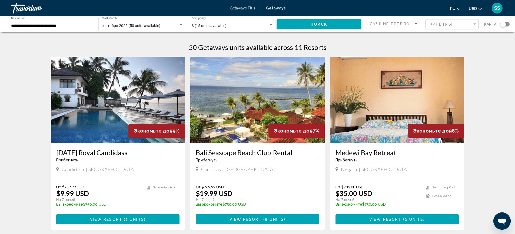
drag, startPoint x: 515, startPoint y: 36, endPoint x: 516, endPoint y: 45, distance: 8.8
click at [515, 45] on html "**********" at bounding box center [257, 117] width 515 height 234
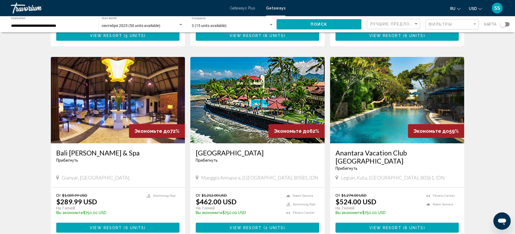
scroll to position [369, 0]
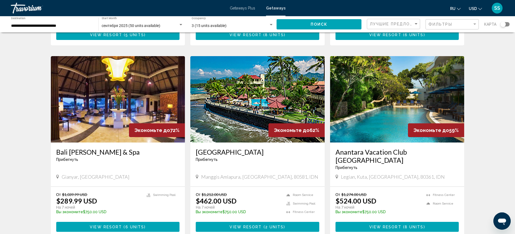
click at [128, 109] on img "Main content" at bounding box center [118, 99] width 134 height 87
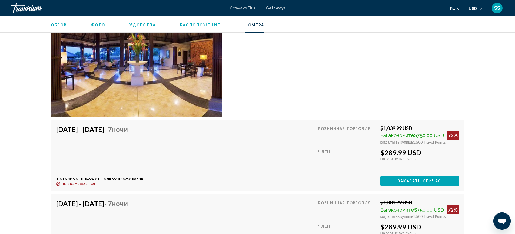
scroll to position [888, 0]
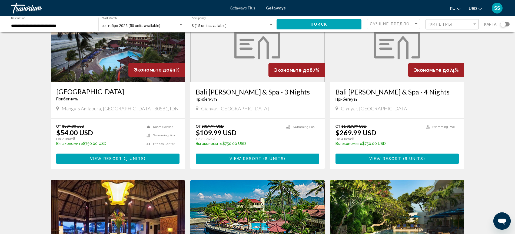
scroll to position [235, 0]
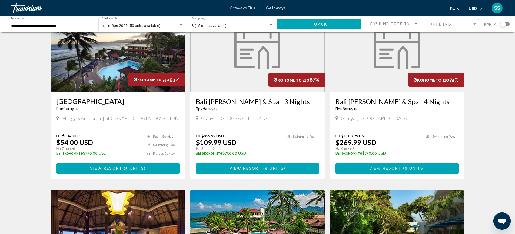
click at [369, 75] on figure "Main content" at bounding box center [397, 49] width 134 height 87
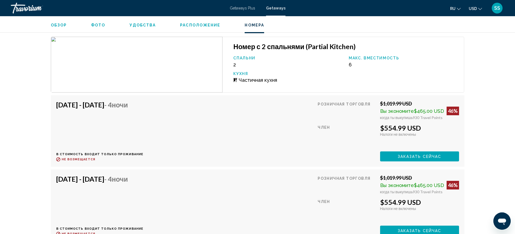
scroll to position [844, 0]
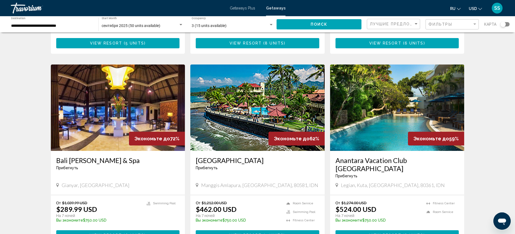
scroll to position [364, 0]
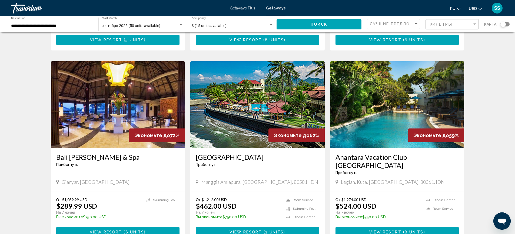
click at [138, 116] on img "Main content" at bounding box center [118, 104] width 134 height 87
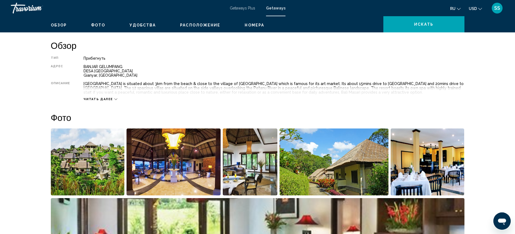
scroll to position [154, 0]
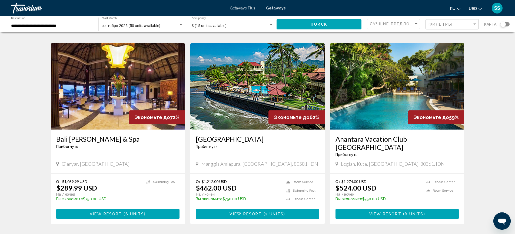
scroll to position [381, 0]
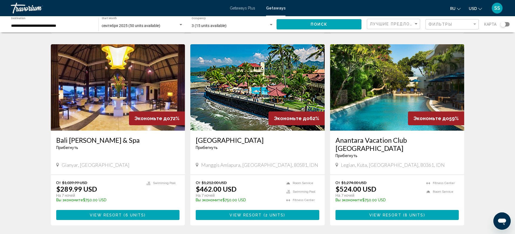
click at [393, 97] on img "Main content" at bounding box center [397, 87] width 134 height 87
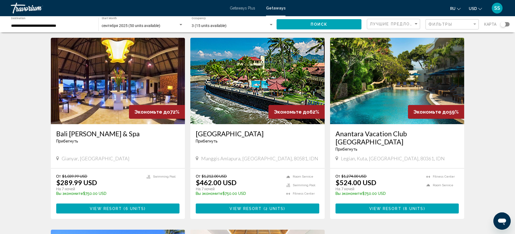
scroll to position [389, 0]
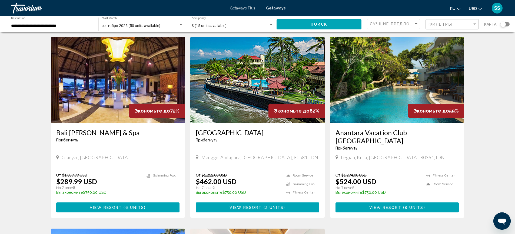
click at [110, 105] on img "Main content" at bounding box center [118, 80] width 134 height 87
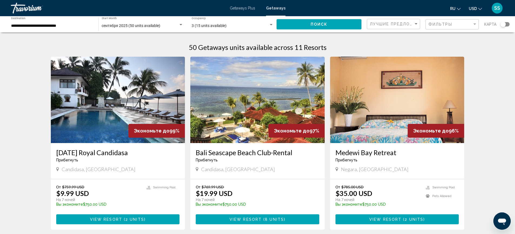
drag, startPoint x: 0, startPoint y: 89, endPoint x: 10, endPoint y: 89, distance: 9.7
click at [115, 101] on img "Main content" at bounding box center [118, 100] width 134 height 87
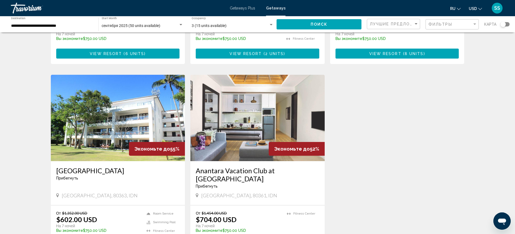
scroll to position [536, 0]
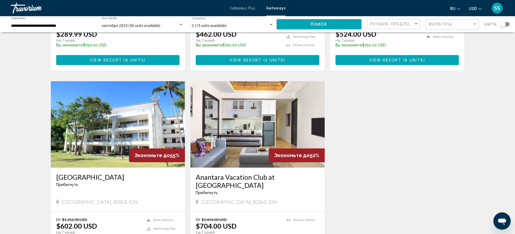
click at [129, 132] on img "Main content" at bounding box center [118, 124] width 134 height 87
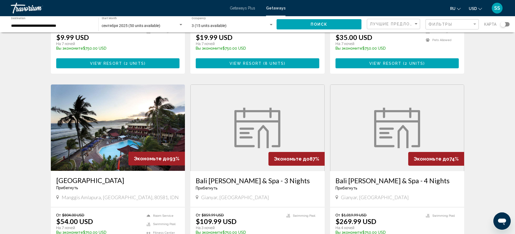
scroll to position [151, 0]
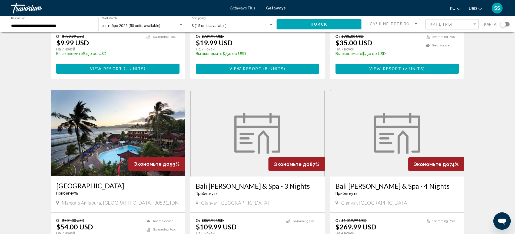
click at [125, 140] on img "Main content" at bounding box center [118, 133] width 134 height 87
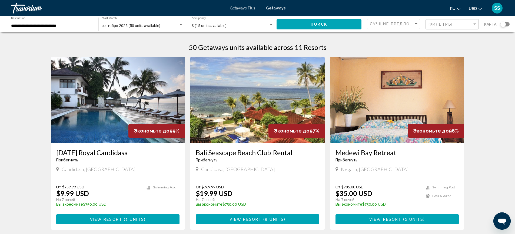
click at [161, 23] on div "сентября 2025 (50 units available) Start Month All Start Months" at bounding box center [143, 24] width 82 height 15
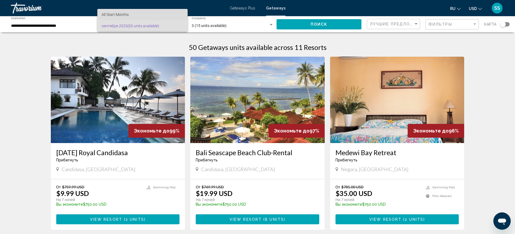
click at [134, 16] on span "All Start Months" at bounding box center [143, 14] width 82 height 11
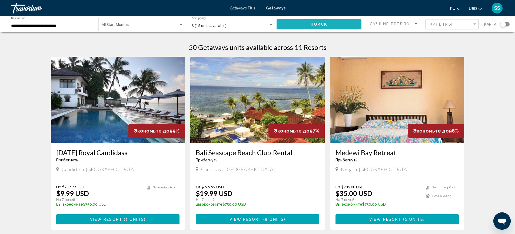
click at [299, 29] on button "Поиск" at bounding box center [319, 24] width 85 height 10
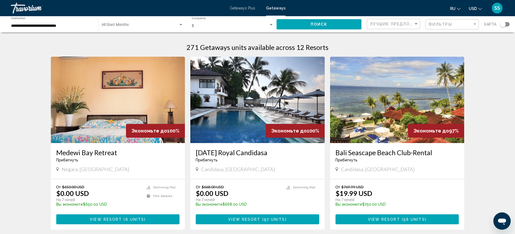
click at [137, 25] on span "Search widget" at bounding box center [140, 26] width 77 height 4
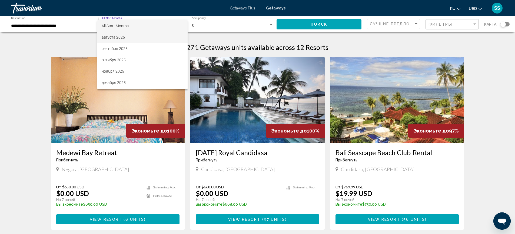
click at [131, 38] on span "августа 2025" at bounding box center [143, 37] width 82 height 11
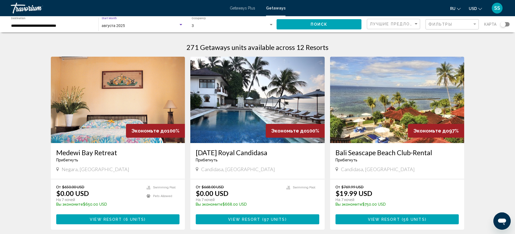
click at [324, 24] on span "Поиск" at bounding box center [319, 24] width 17 height 4
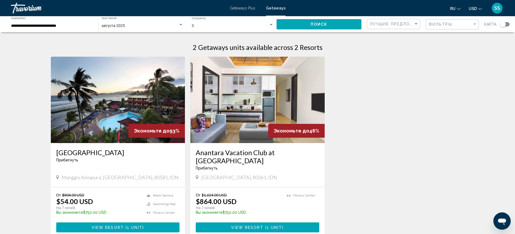
click at [132, 107] on img "Main content" at bounding box center [118, 100] width 134 height 87
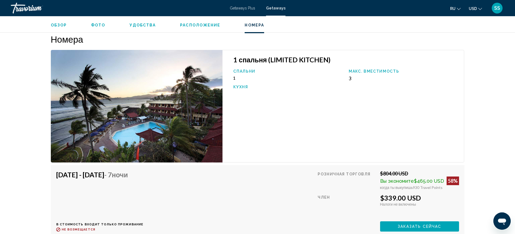
scroll to position [878, 0]
